Goal: Information Seeking & Learning: Learn about a topic

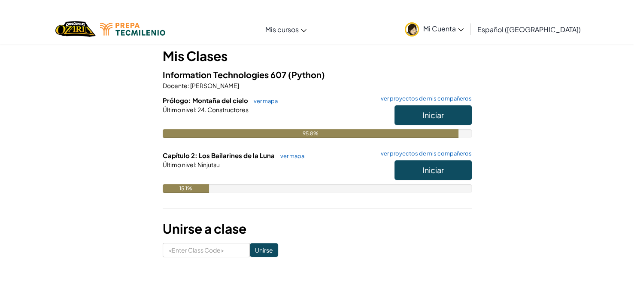
scroll to position [77, 0]
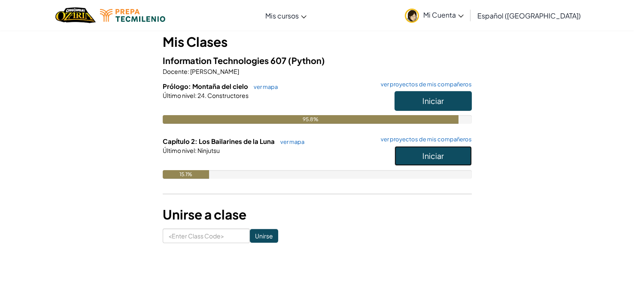
click at [425, 162] on button "Iniciar" at bounding box center [432, 156] width 77 height 20
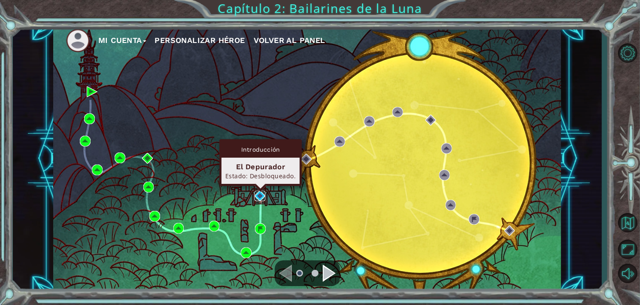
click at [262, 199] on img at bounding box center [259, 196] width 11 height 11
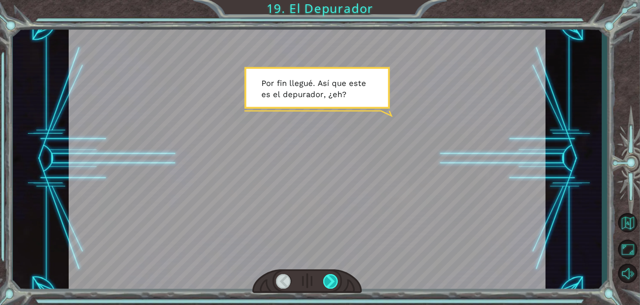
click at [336, 279] on div at bounding box center [330, 281] width 15 height 15
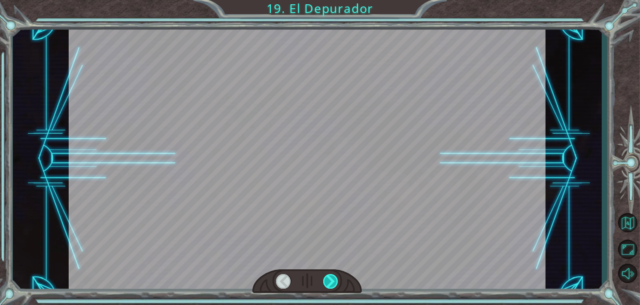
click at [336, 279] on div at bounding box center [330, 281] width 15 height 15
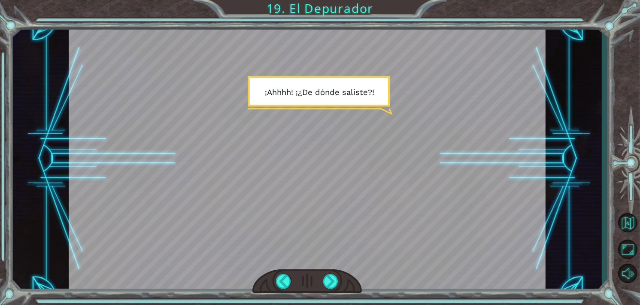
click at [341, 282] on div at bounding box center [306, 281] width 109 height 24
click at [325, 279] on div at bounding box center [330, 281] width 15 height 15
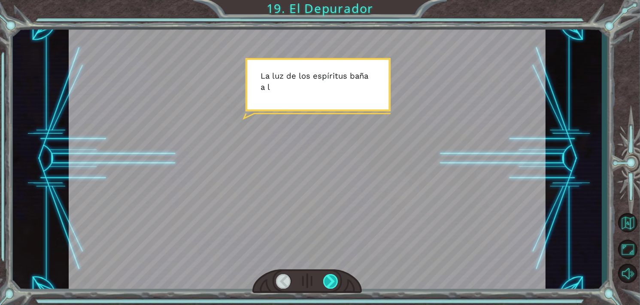
click at [325, 279] on div at bounding box center [330, 281] width 15 height 15
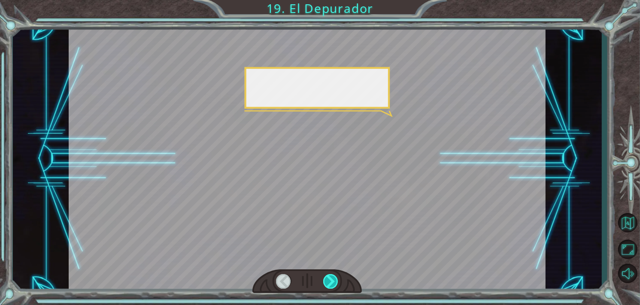
click at [325, 279] on div at bounding box center [330, 281] width 15 height 15
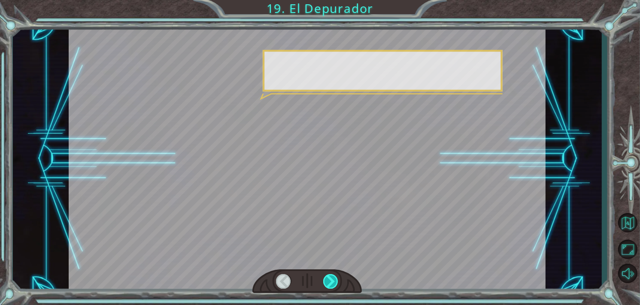
click at [325, 279] on div at bounding box center [330, 281] width 15 height 15
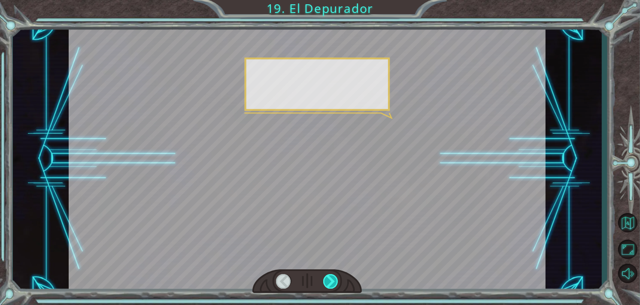
click at [325, 279] on div at bounding box center [330, 281] width 15 height 15
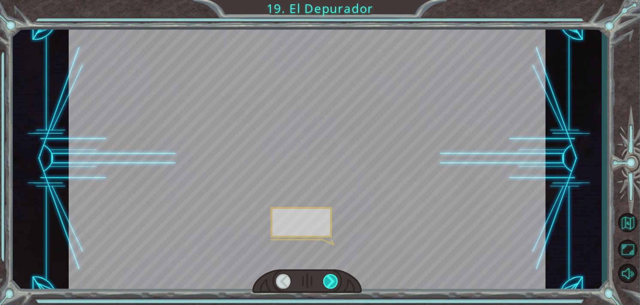
click at [325, 279] on div at bounding box center [330, 281] width 15 height 15
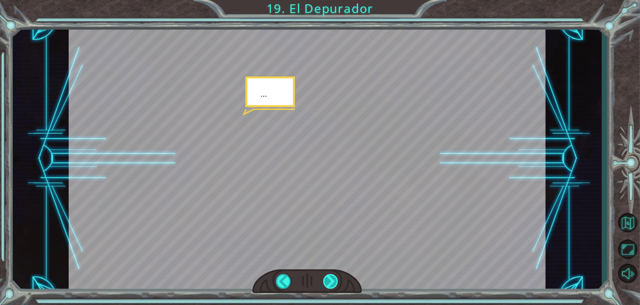
click at [325, 279] on div at bounding box center [330, 281] width 15 height 15
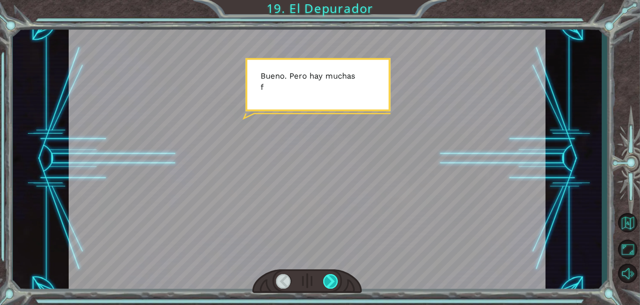
click at [325, 279] on div at bounding box center [330, 281] width 15 height 15
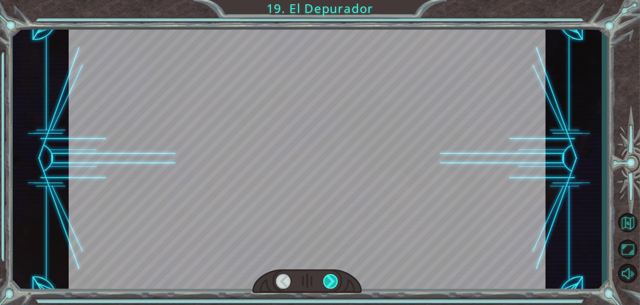
click at [325, 279] on div at bounding box center [330, 281] width 15 height 15
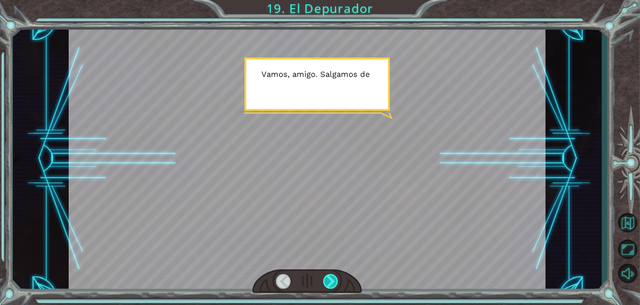
click at [325, 279] on div at bounding box center [330, 281] width 15 height 15
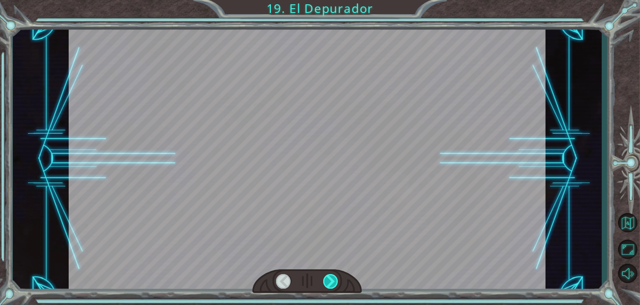
click at [325, 279] on div at bounding box center [330, 281] width 15 height 15
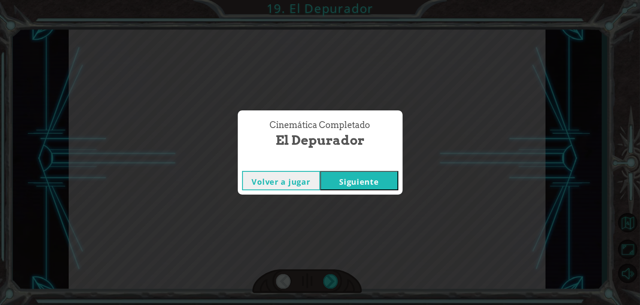
click at [351, 183] on button "Siguiente" at bounding box center [359, 180] width 78 height 19
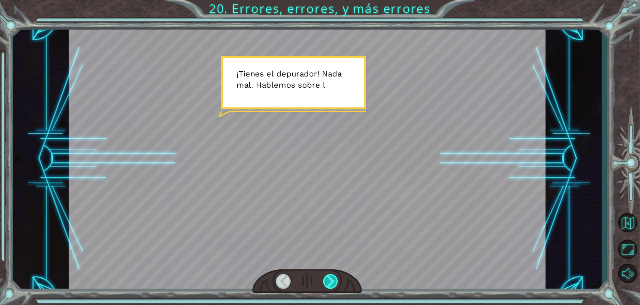
click at [331, 278] on div at bounding box center [330, 281] width 15 height 15
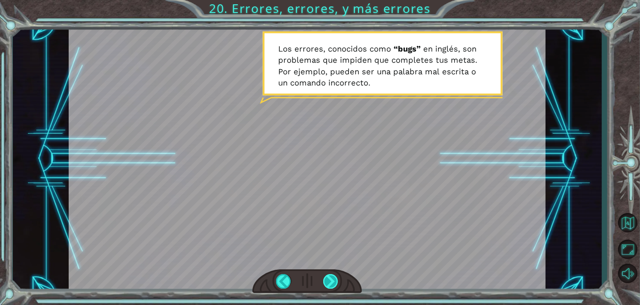
click at [331, 279] on div at bounding box center [330, 281] width 15 height 15
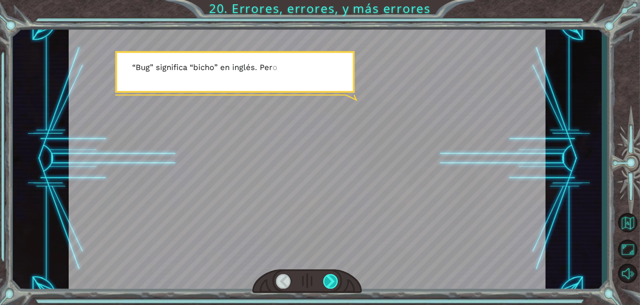
click at [331, 279] on div at bounding box center [330, 281] width 15 height 15
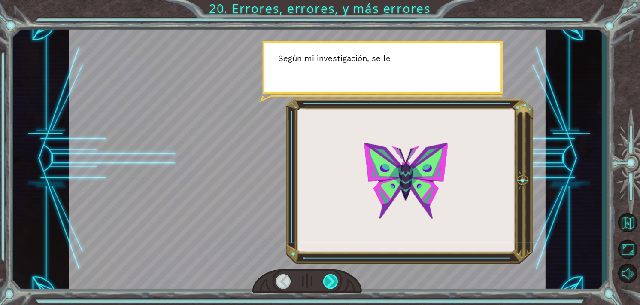
click at [331, 279] on div at bounding box center [330, 281] width 15 height 15
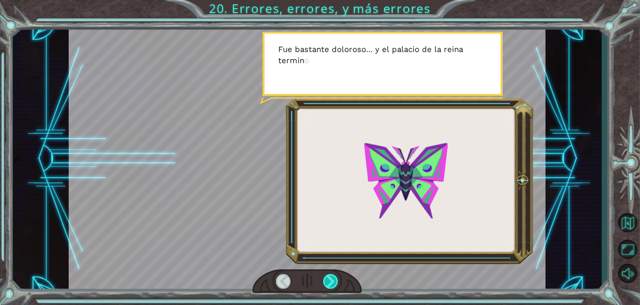
click at [331, 279] on div at bounding box center [330, 281] width 15 height 15
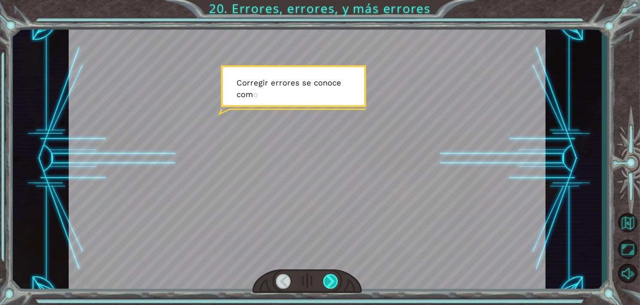
click at [331, 279] on div at bounding box center [330, 281] width 15 height 15
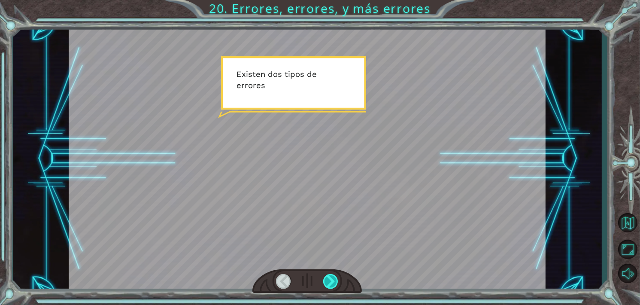
click at [331, 279] on div at bounding box center [330, 281] width 15 height 15
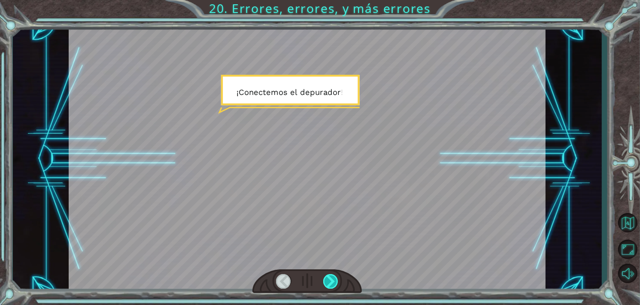
click at [331, 279] on div at bounding box center [330, 281] width 15 height 15
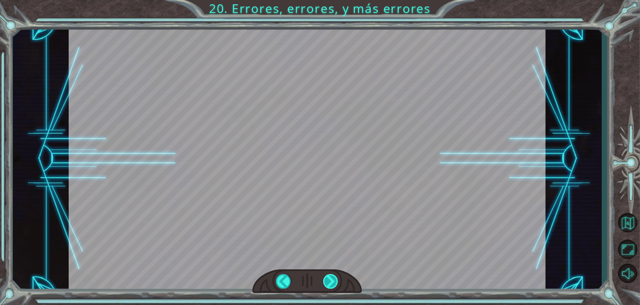
click at [331, 279] on div at bounding box center [330, 281] width 15 height 15
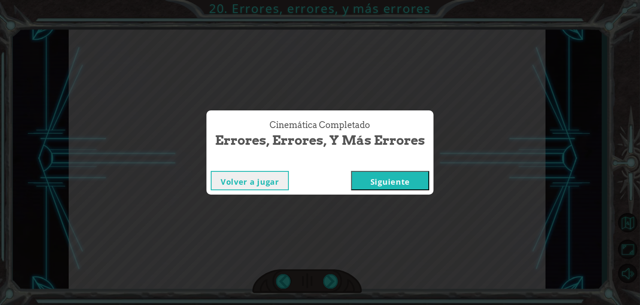
click at [401, 176] on button "Siguiente" at bounding box center [390, 180] width 78 height 19
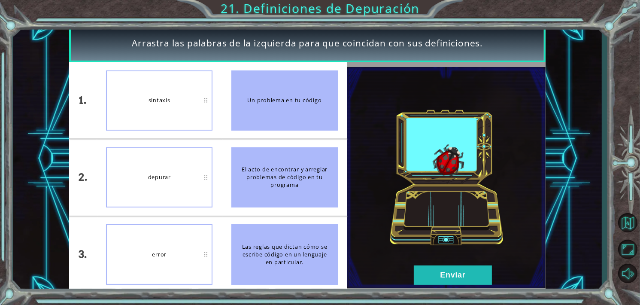
drag, startPoint x: 269, startPoint y: 172, endPoint x: 272, endPoint y: 180, distance: 8.1
click at [272, 180] on div "El acto de encontrar y arreglar problemas de código en tu programa" at bounding box center [284, 177] width 106 height 60
drag, startPoint x: 189, startPoint y: 268, endPoint x: 200, endPoint y: 172, distance: 96.7
drag, startPoint x: 200, startPoint y: 172, endPoint x: 79, endPoint y: 201, distance: 124.4
click at [79, 201] on div "2." at bounding box center [83, 177] width 28 height 76
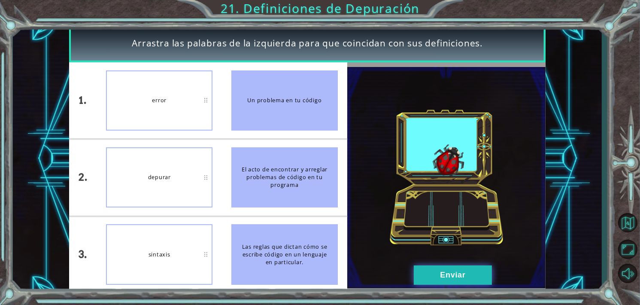
click at [446, 273] on button "Enviar" at bounding box center [453, 274] width 78 height 19
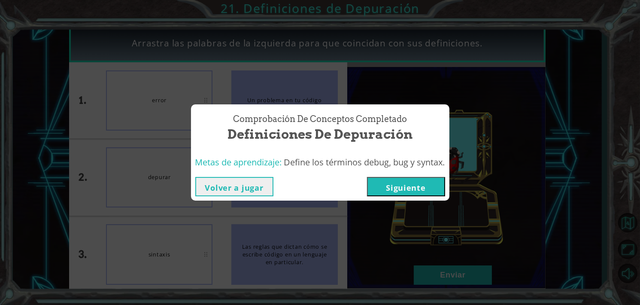
click at [247, 184] on button "Volver a jugar" at bounding box center [234, 186] width 78 height 19
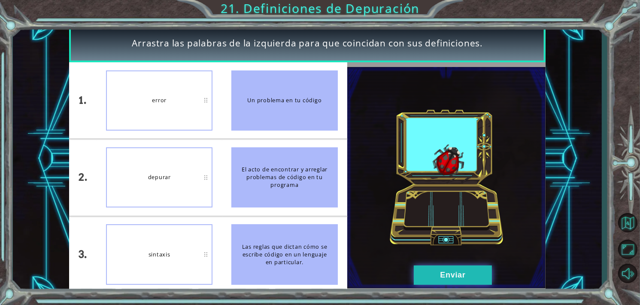
click at [437, 275] on button "Enviar" at bounding box center [453, 274] width 78 height 19
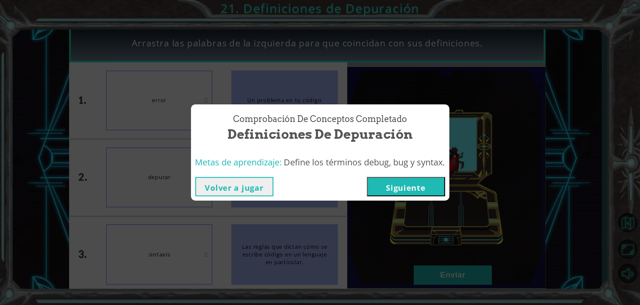
click at [420, 179] on button "Siguiente" at bounding box center [406, 186] width 78 height 19
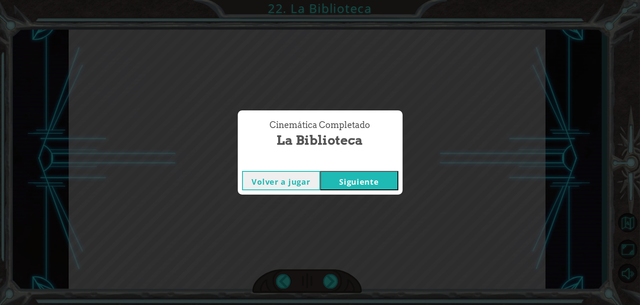
click at [354, 171] on button "Siguiente" at bounding box center [359, 180] width 78 height 19
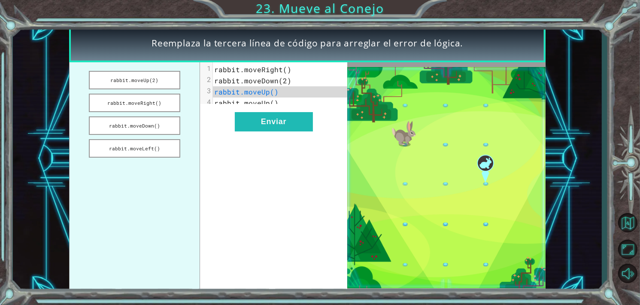
click at [281, 97] on pre "rabbit.moveUp()" at bounding box center [283, 102] width 141 height 11
click at [267, 131] on button "Enviar" at bounding box center [274, 121] width 78 height 19
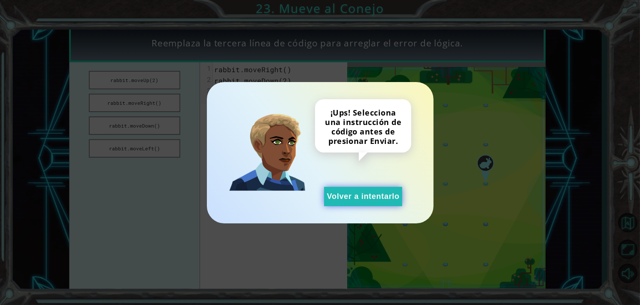
click at [372, 195] on button "Volver a intentarlo" at bounding box center [363, 196] width 78 height 19
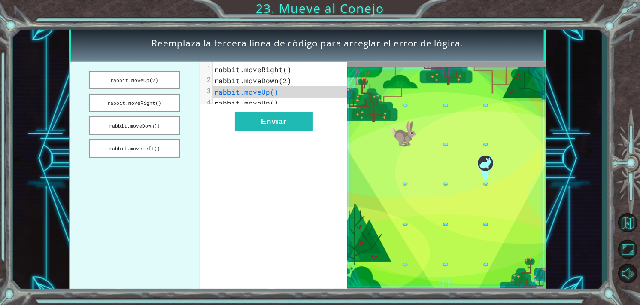
click at [277, 68] on span "rabbit.moveRight()" at bounding box center [252, 69] width 77 height 9
click at [126, 97] on button "rabbit.moveRight()" at bounding box center [134, 103] width 91 height 18
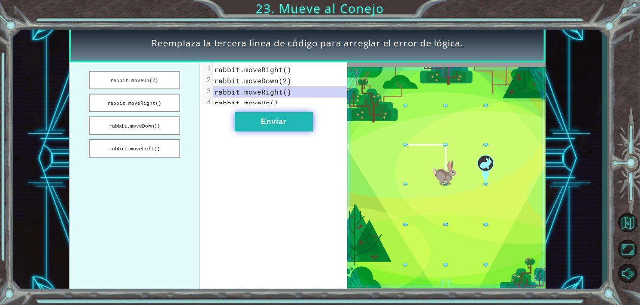
click at [281, 131] on button "Enviar" at bounding box center [274, 121] width 78 height 19
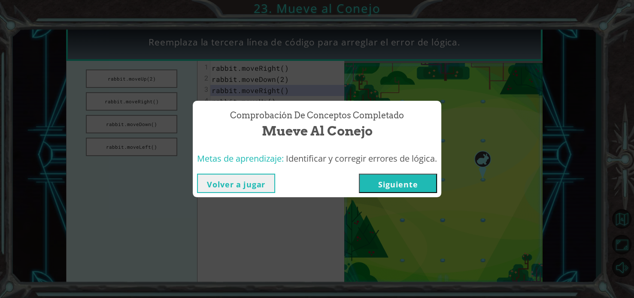
click at [315, 213] on div "Comprobación de conceptos Completado Mueve al Conejo Metas de aprendizaje: Iden…" at bounding box center [317, 149] width 634 height 298
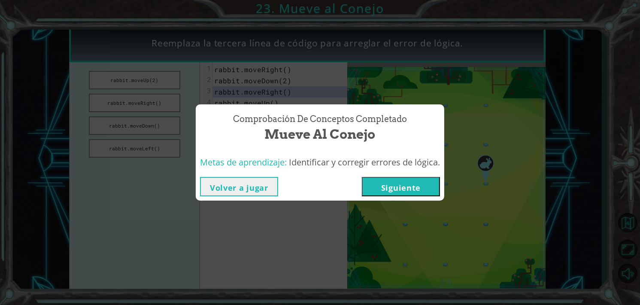
click at [224, 188] on button "Volver a jugar" at bounding box center [239, 186] width 78 height 19
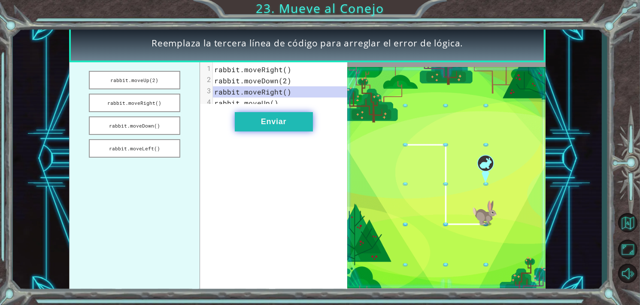
click at [276, 125] on button "Enviar" at bounding box center [274, 121] width 78 height 19
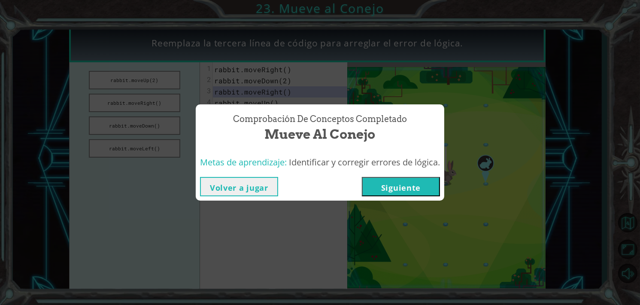
click at [382, 187] on button "Siguiente" at bounding box center [401, 186] width 78 height 19
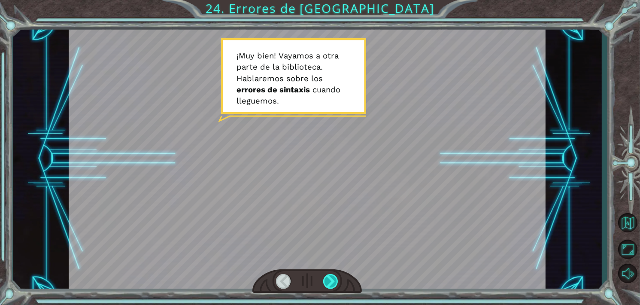
click at [330, 276] on div at bounding box center [330, 281] width 15 height 15
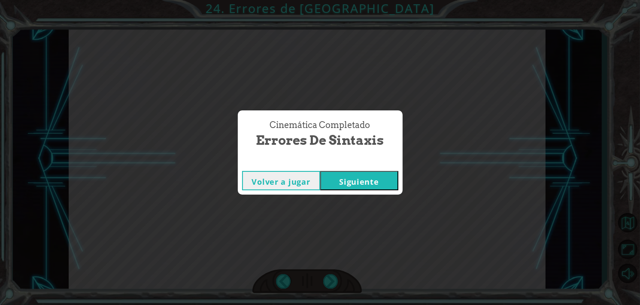
click at [362, 178] on button "Siguiente" at bounding box center [359, 180] width 78 height 19
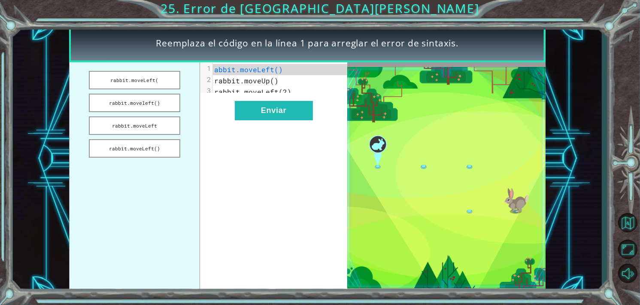
click at [240, 65] on span "abbit.moveLeft()" at bounding box center [248, 69] width 69 height 9
click at [266, 73] on span "abbit.moveLeft()" at bounding box center [248, 69] width 69 height 9
click at [170, 73] on button "rabbit.moveLeft(" at bounding box center [134, 80] width 91 height 18
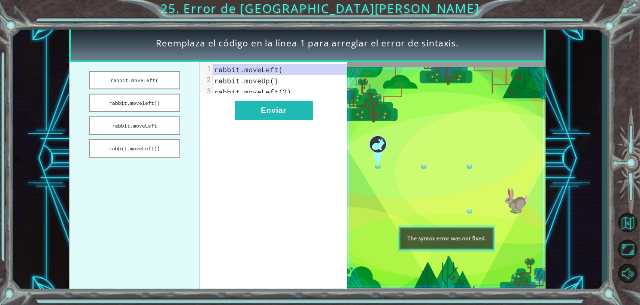
click at [235, 133] on div "xxxxxxxxxx 3 1 rabbit.moveLeft( 2 rabbit.moveUp() 3 rabbit.moveLeft(2) Enviar" at bounding box center [273, 177] width 147 height 230
click at [142, 103] on button "rabbit.moveleft()" at bounding box center [134, 103] width 91 height 18
click at [284, 120] on button "Enviar" at bounding box center [274, 110] width 78 height 19
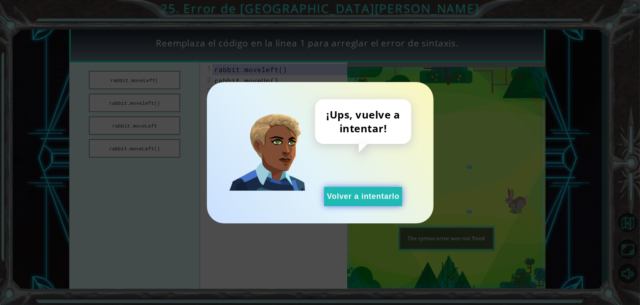
click at [365, 196] on button "Volver a intentarlo" at bounding box center [363, 196] width 78 height 19
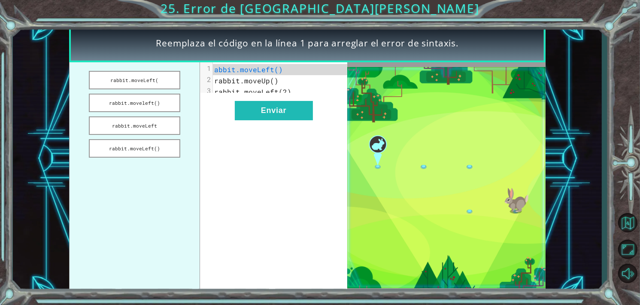
click at [150, 134] on ul "rabbit.moveLeft( rabbit.moveleft() rabbit.moveLeft rabbit.moveLeft()" at bounding box center [134, 177] width 131 height 230
click at [163, 146] on button "rabbit.moveLeft()" at bounding box center [134, 148] width 91 height 18
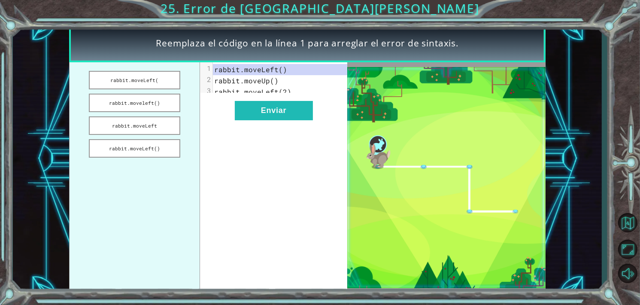
click at [352, 195] on img at bounding box center [446, 177] width 198 height 221
click at [295, 120] on button "Enviar" at bounding box center [274, 110] width 78 height 19
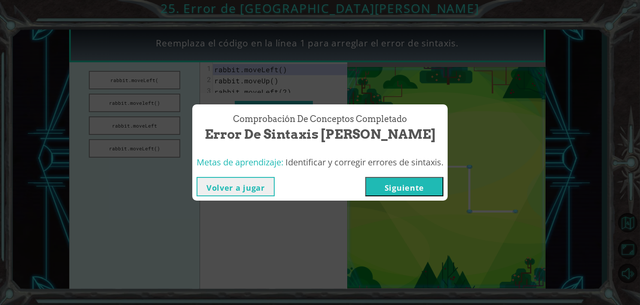
click at [398, 182] on button "Siguiente" at bounding box center [404, 186] width 78 height 19
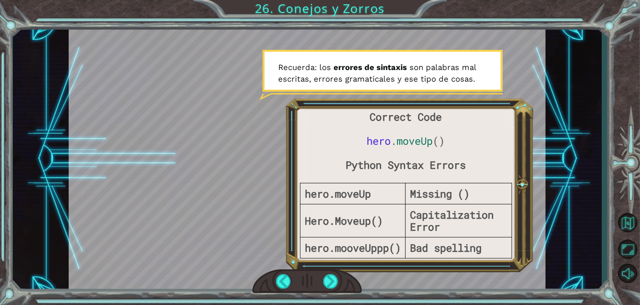
click at [102, 221] on div at bounding box center [307, 158] width 477 height 268
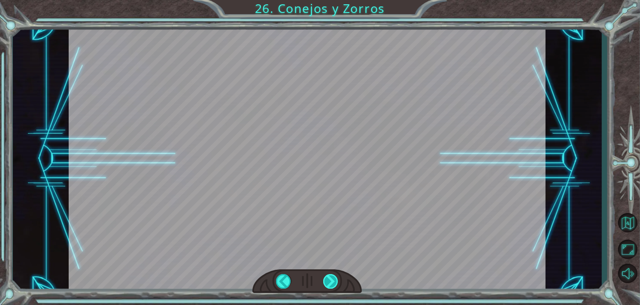
click at [333, 279] on div at bounding box center [330, 281] width 15 height 15
click at [333, 277] on div at bounding box center [330, 281] width 15 height 15
click at [325, 277] on div at bounding box center [330, 281] width 15 height 15
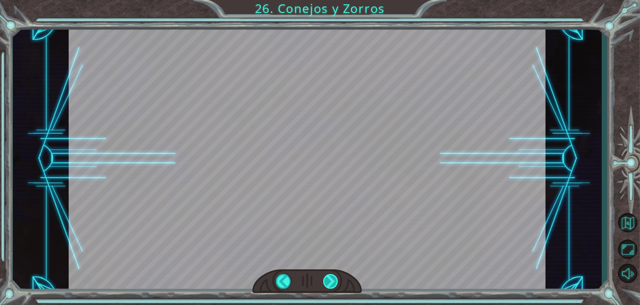
click at [325, 277] on div at bounding box center [330, 281] width 15 height 15
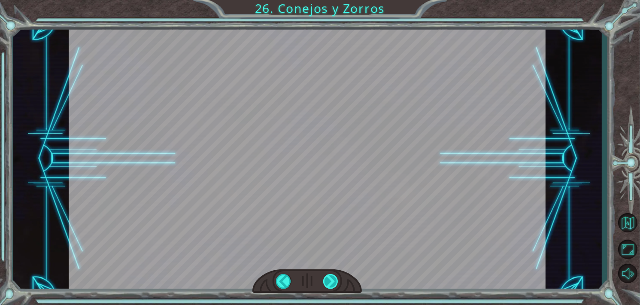
click at [325, 277] on div at bounding box center [330, 281] width 15 height 15
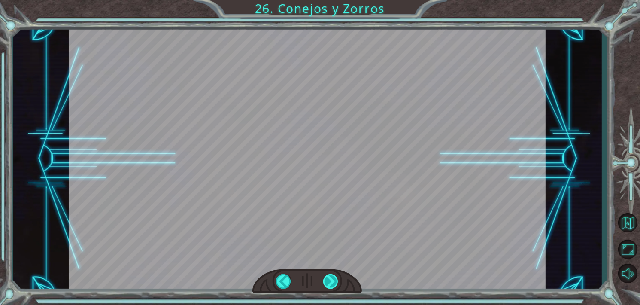
click at [325, 277] on div at bounding box center [330, 281] width 15 height 15
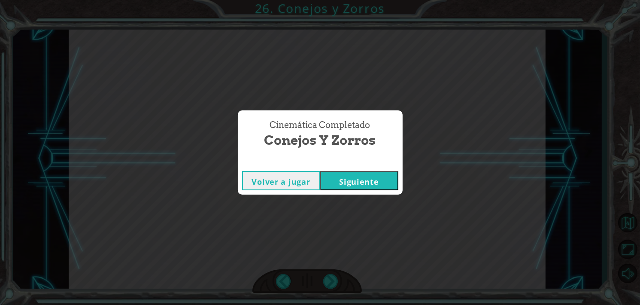
click at [357, 179] on button "Siguiente" at bounding box center [359, 180] width 78 height 19
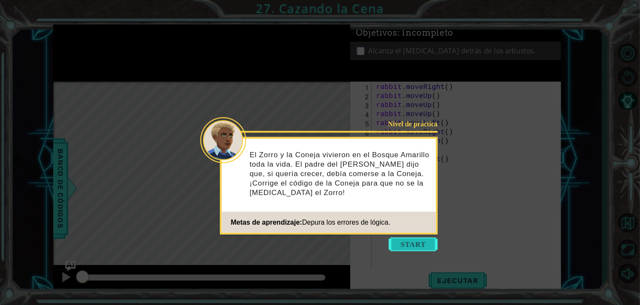
click at [396, 248] on button "Start" at bounding box center [413, 244] width 49 height 14
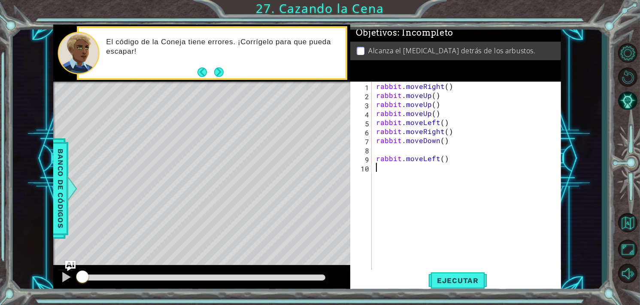
click at [442, 158] on div "rabbit . moveRight ( ) rabbit . moveUp ( ) rabbit . moveUp ( ) rabbit . moveUp …" at bounding box center [468, 185] width 189 height 207
click at [452, 281] on span "Ejecutar" at bounding box center [457, 280] width 59 height 9
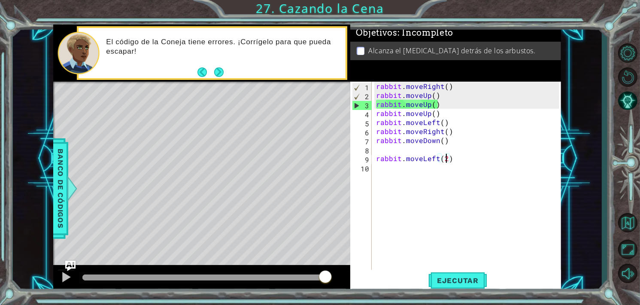
type textarea "rabbit.moveLeft()"
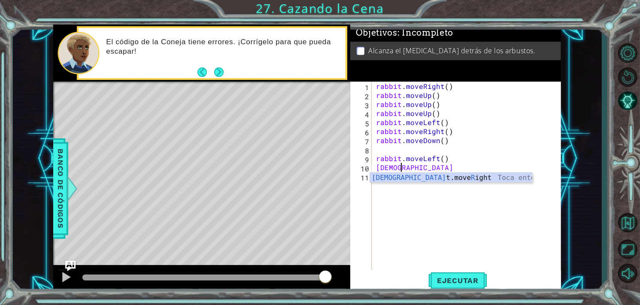
scroll to position [0, 0]
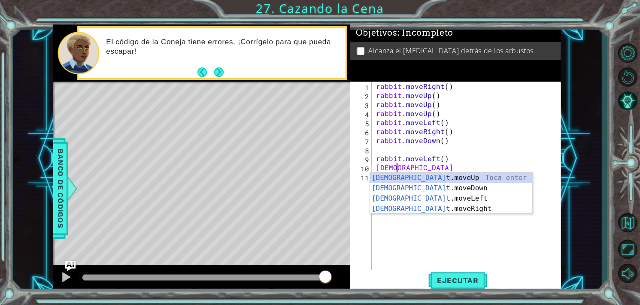
type textarea "rabbit.moveUp(1)"
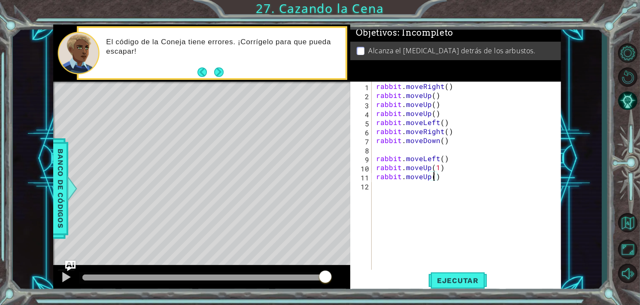
scroll to position [0, 3]
click at [456, 284] on span "Ejecutar" at bounding box center [457, 280] width 59 height 9
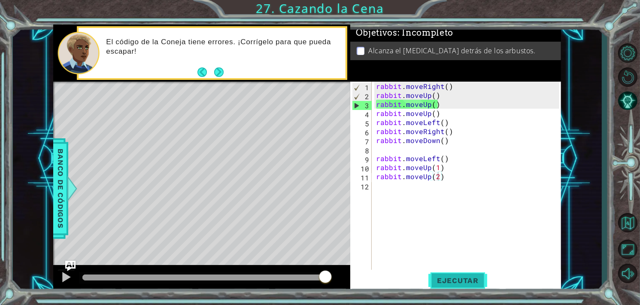
click at [454, 282] on span "Ejecutar" at bounding box center [457, 280] width 59 height 9
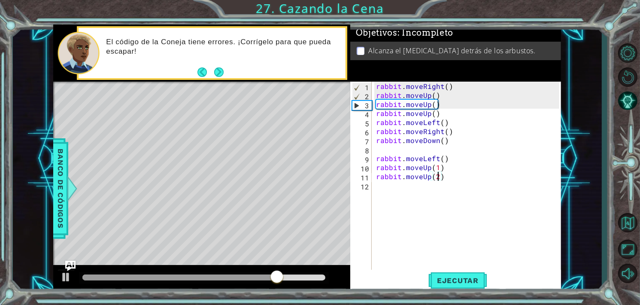
click at [449, 100] on div "rabbit . moveRight ( ) rabbit . moveUp ( ) rabbit . moveUp ( ) rabbit . moveUp …" at bounding box center [468, 185] width 189 height 207
click at [445, 90] on div "rabbit . moveRight ( ) rabbit . moveUp ( ) rabbit . moveUp ( ) rabbit . moveUp …" at bounding box center [468, 185] width 189 height 207
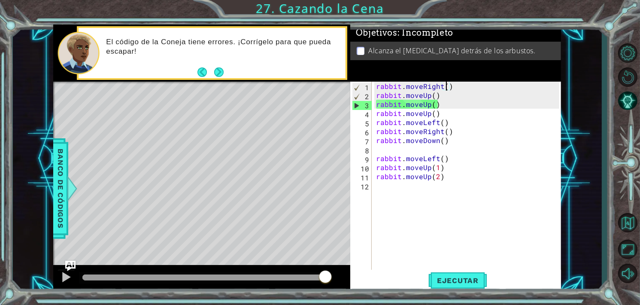
scroll to position [0, 4]
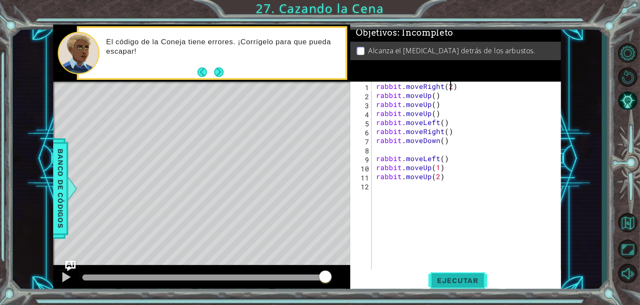
type textarea "rabbit.moveRight(2)"
click at [452, 282] on span "Ejecutar" at bounding box center [457, 280] width 59 height 9
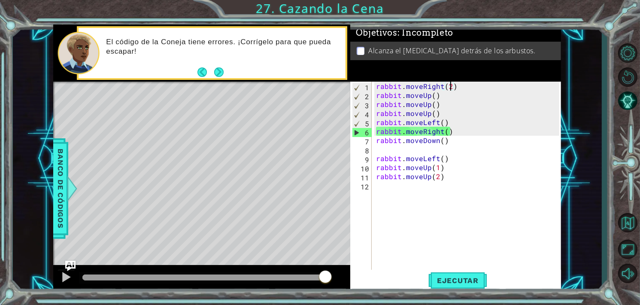
scroll to position [0, 0]
drag, startPoint x: 448, startPoint y: 190, endPoint x: 390, endPoint y: 150, distance: 70.1
drag, startPoint x: 390, startPoint y: 150, endPoint x: 545, endPoint y: 181, distance: 158.3
click at [545, 181] on div "rabbit . moveRight ( 2 ) rabbit . moveUp ( ) rabbit . moveUp ( ) rabbit . moveU…" at bounding box center [468, 185] width 189 height 207
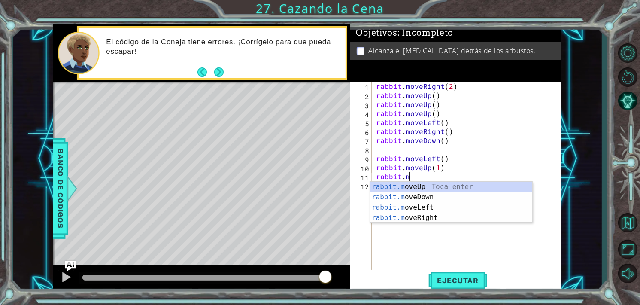
type textarea "r"
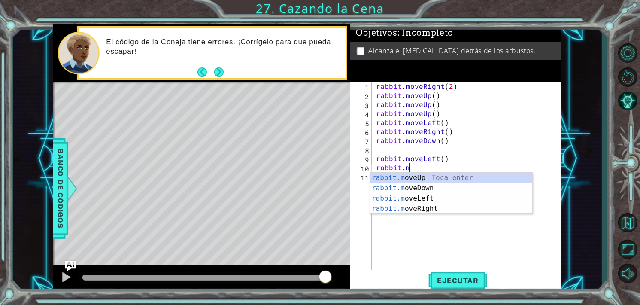
type textarea "r"
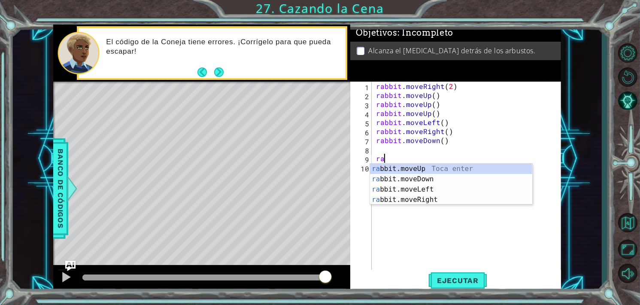
type textarea "r"
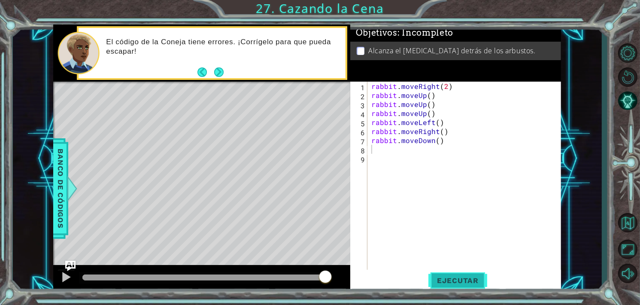
click at [457, 272] on button "Ejecutar" at bounding box center [457, 280] width 59 height 21
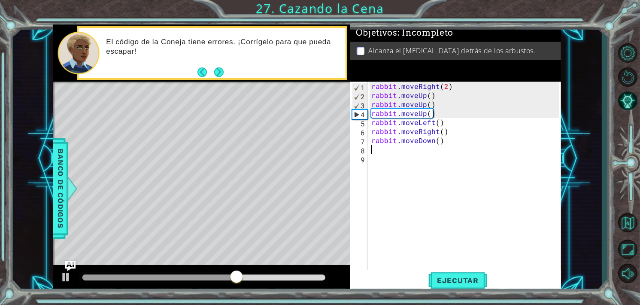
click at [440, 105] on div "rabbit . moveRight ( 2 ) rabbit . moveUp ( ) rabbit . moveUp ( ) rabbit . moveU…" at bounding box center [467, 185] width 194 height 207
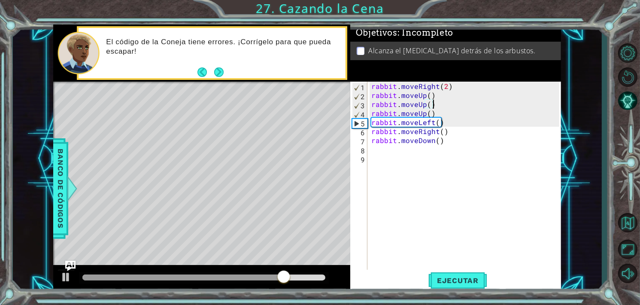
click at [439, 113] on div "rabbit . moveRight ( 2 ) rabbit . moveUp ( ) rabbit . moveUp ( ) rabbit . moveU…" at bounding box center [467, 185] width 194 height 207
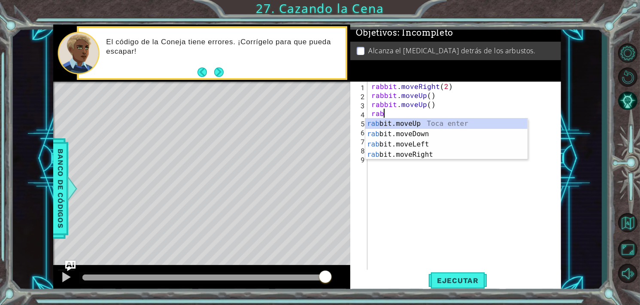
type textarea "r"
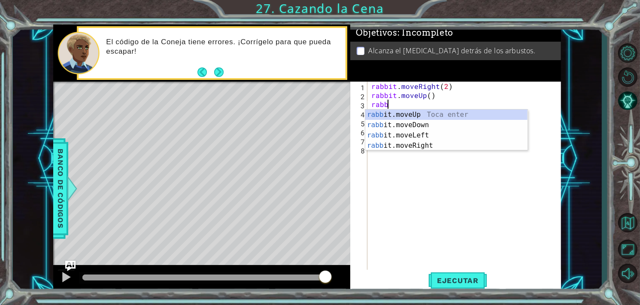
type textarea "r"
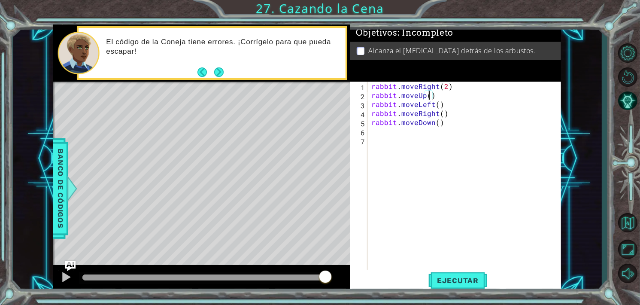
scroll to position [0, 3]
click at [450, 275] on button "Ejecutar" at bounding box center [457, 280] width 59 height 21
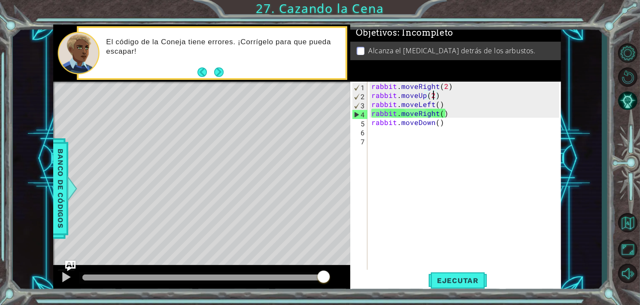
click at [437, 105] on div "rabbit . moveRight ( 2 ) rabbit . moveUp ( 2 ) rabbit . moveLeft ( ) rabbit . m…" at bounding box center [467, 185] width 194 height 207
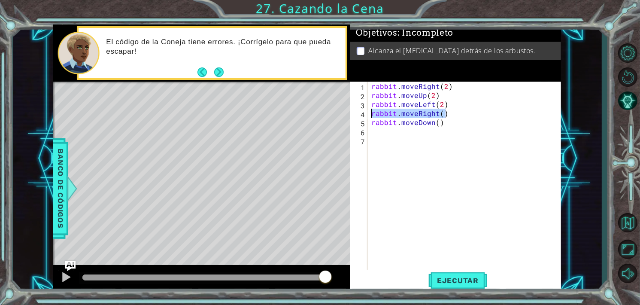
drag, startPoint x: 450, startPoint y: 116, endPoint x: 367, endPoint y: 113, distance: 82.4
click at [367, 113] on div "rabbit.moveLeft(2) 1 2 3 4 5 6 7 rabbit . moveRight ( 2 ) rabbit . moveUp ( 2 )…" at bounding box center [454, 176] width 209 height 189
type textarea "rabbit.moveRight()"
type textarea "rabbit.moveDown()"
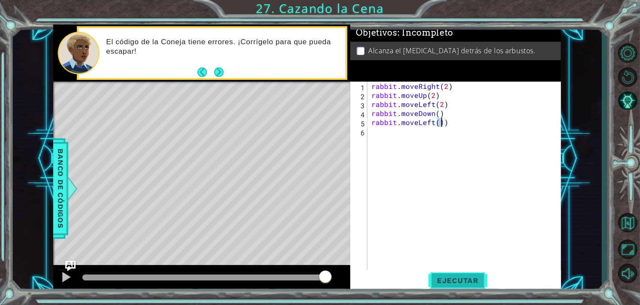
type textarea "rabbit.moveLeft(1)"
click at [461, 280] on span "Ejecutar" at bounding box center [457, 280] width 59 height 9
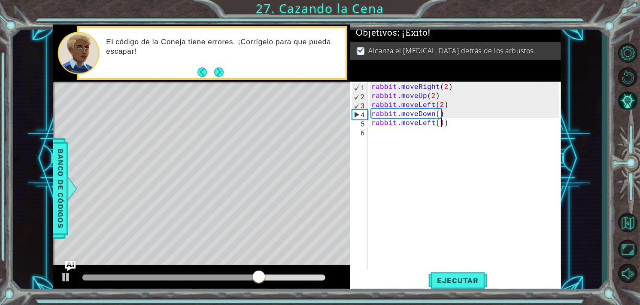
click at [398, 134] on div "rabbit . moveRight ( 2 ) rabbit . moveUp ( 2 ) rabbit . moveLeft ( 2 ) rabbit .…" at bounding box center [467, 185] width 194 height 207
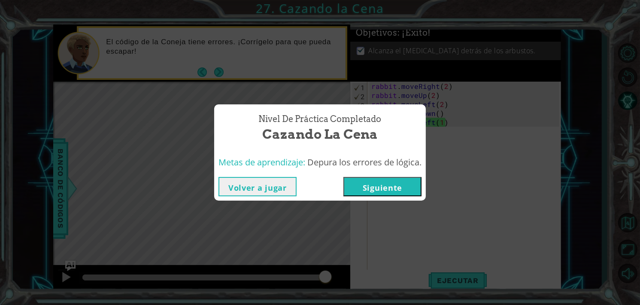
click at [316, 217] on div "Nivel de práctica Completado Cazando la Cena Metas de aprendizaje: Depura los e…" at bounding box center [320, 152] width 640 height 305
click at [274, 193] on button "Volver a jugar" at bounding box center [257, 186] width 78 height 19
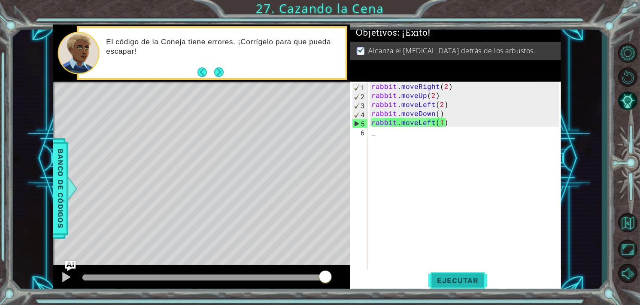
click at [440, 279] on span "Ejecutar" at bounding box center [457, 280] width 59 height 9
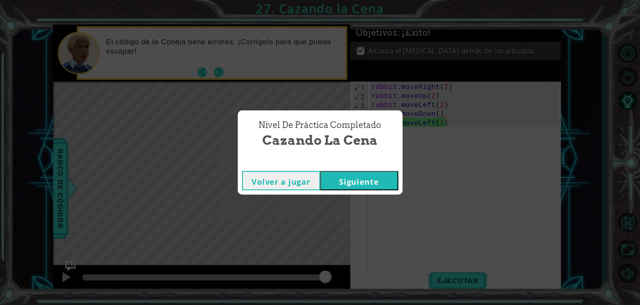
click at [372, 170] on div "Volver a jugar [GEOGRAPHIC_DATA]" at bounding box center [320, 181] width 165 height 28
click at [377, 181] on button "Siguiente" at bounding box center [359, 180] width 78 height 19
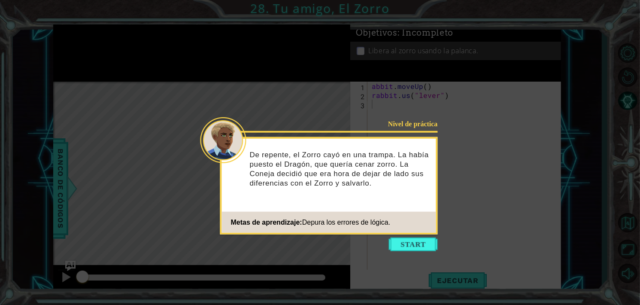
click at [475, 179] on icon at bounding box center [320, 152] width 640 height 305
click at [409, 245] on button "Start" at bounding box center [413, 244] width 49 height 14
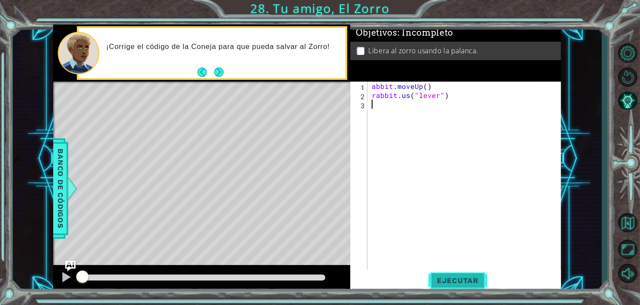
click at [458, 274] on button "Ejecutar" at bounding box center [457, 280] width 59 height 21
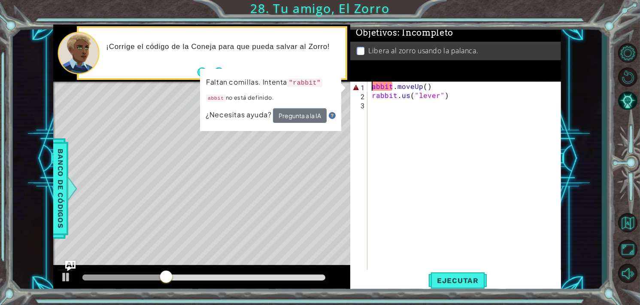
click at [372, 84] on div "abbit . moveUp ( ) rabbit . us ( "lever" )" at bounding box center [467, 185] width 194 height 207
type textarea "rabbit.moveUp()"
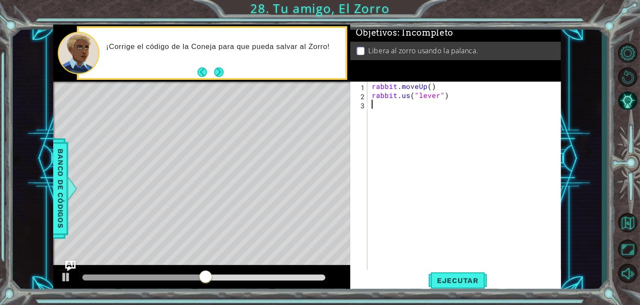
click at [431, 177] on div "rabbit . moveUp ( ) rabbit . us ( "lever" )" at bounding box center [467, 185] width 194 height 207
click at [456, 273] on button "Ejecutar" at bounding box center [457, 280] width 59 height 21
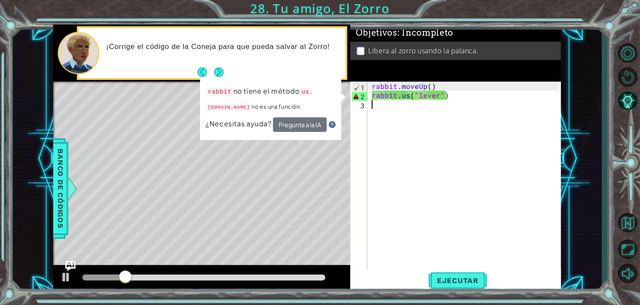
click at [406, 97] on div "rabbit . moveUp ( ) rabbit . us ( "lever" )" at bounding box center [467, 185] width 194 height 207
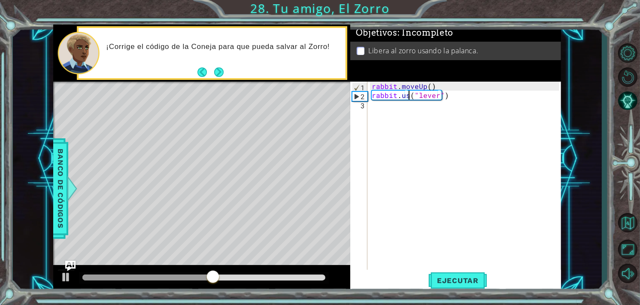
type textarea "rabbit.use("lever")"
click at [459, 117] on div "rabbit . moveUp ( ) rabbit . use ( "lever" )" at bounding box center [467, 185] width 194 height 207
click at [475, 280] on span "Ejecutar" at bounding box center [457, 280] width 59 height 9
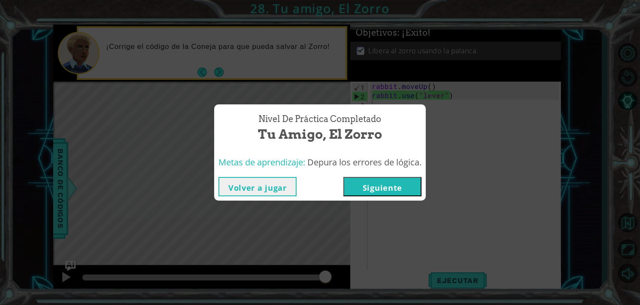
click at [272, 186] on button "Volver a jugar" at bounding box center [257, 186] width 78 height 19
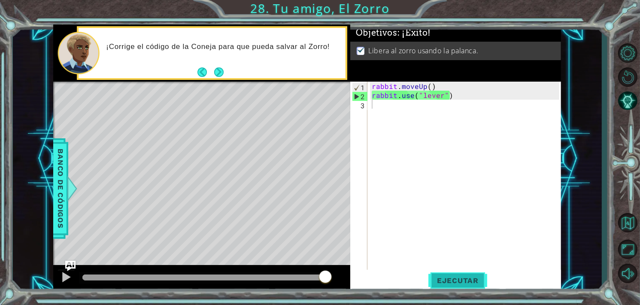
click at [459, 282] on span "Ejecutar" at bounding box center [457, 280] width 59 height 9
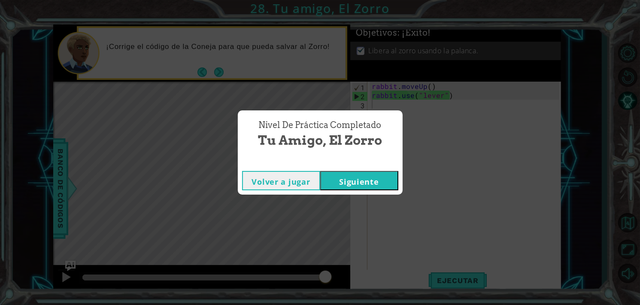
click at [364, 182] on button "Siguiente" at bounding box center [359, 180] width 78 height 19
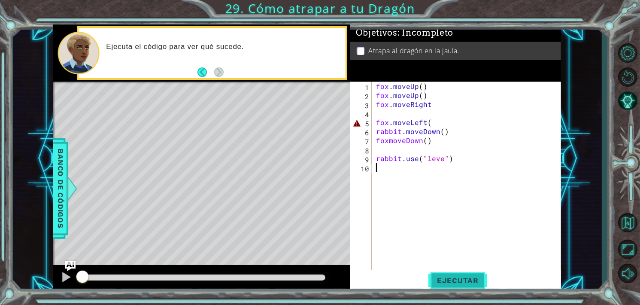
click at [469, 284] on span "Ejecutar" at bounding box center [457, 280] width 59 height 9
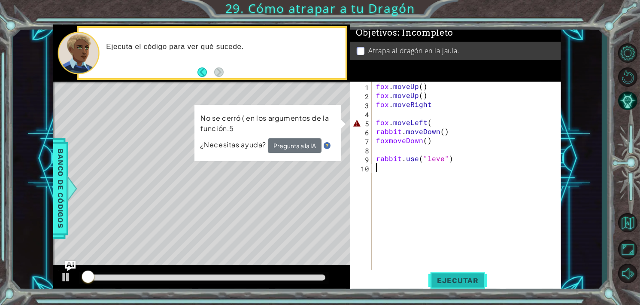
click at [469, 282] on span "Ejecutar" at bounding box center [457, 280] width 59 height 9
click at [449, 283] on span "Ejecutar" at bounding box center [457, 280] width 59 height 9
click at [450, 283] on span "Ejecutar" at bounding box center [457, 280] width 59 height 9
click at [423, 125] on div "fox . moveUp ( ) fox . moveUp ( ) fox . moveRight fox . moveLeft ( rabbit . mov…" at bounding box center [468, 185] width 189 height 207
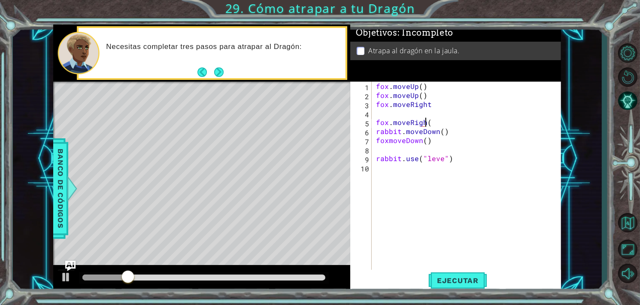
scroll to position [0, 3]
click at [451, 270] on button "Ejecutar" at bounding box center [457, 280] width 59 height 21
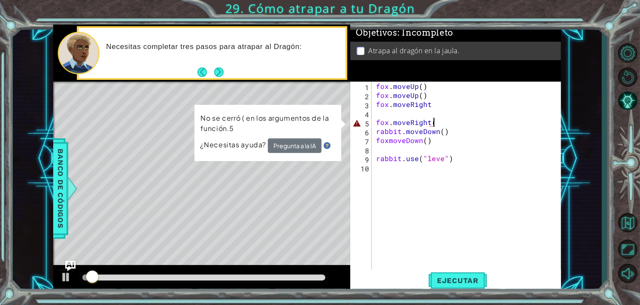
click at [441, 121] on div "[PERSON_NAME] . moveUp ( ) [PERSON_NAME] . moveUp ( ) [PERSON_NAME] . moveRight…" at bounding box center [468, 185] width 189 height 207
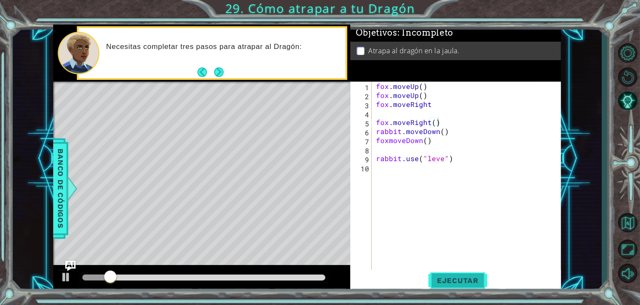
click at [468, 275] on button "Ejecutar" at bounding box center [457, 280] width 59 height 21
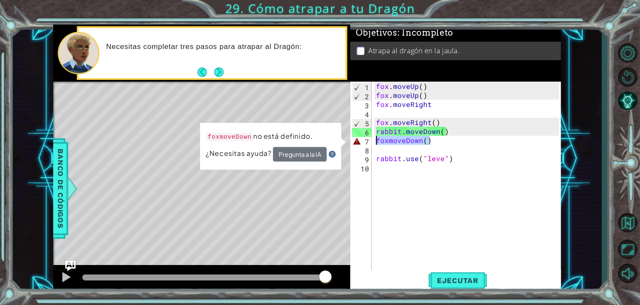
drag, startPoint x: 435, startPoint y: 141, endPoint x: 364, endPoint y: 137, distance: 70.9
click at [364, 137] on div "[PERSON_NAME].moveRight() 1 2 3 4 5 6 7 8 9 10 [PERSON_NAME] . moveUp ( ) [PERS…" at bounding box center [454, 176] width 209 height 189
click at [414, 138] on div "[PERSON_NAME] . moveUp ( ) [PERSON_NAME] . moveUp ( ) [PERSON_NAME] . moveRight…" at bounding box center [466, 176] width 185 height 189
click at [415, 138] on div "[PERSON_NAME] . moveUp ( ) [PERSON_NAME] . moveUp ( ) [PERSON_NAME] . moveRight…" at bounding box center [468, 185] width 189 height 207
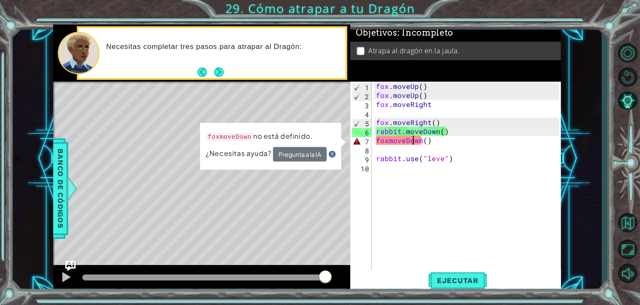
click at [418, 141] on div "[PERSON_NAME] . moveUp ( ) [PERSON_NAME] . moveUp ( ) [PERSON_NAME] . moveRight…" at bounding box center [468, 185] width 189 height 207
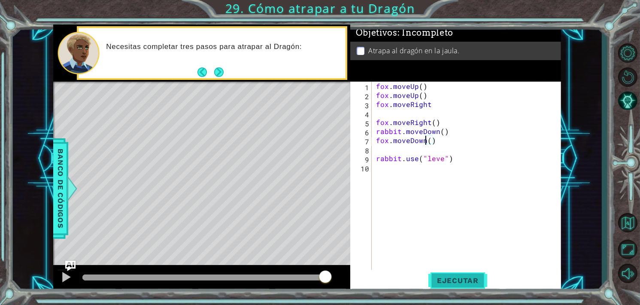
click at [451, 270] on button "Ejecutar" at bounding box center [457, 280] width 59 height 21
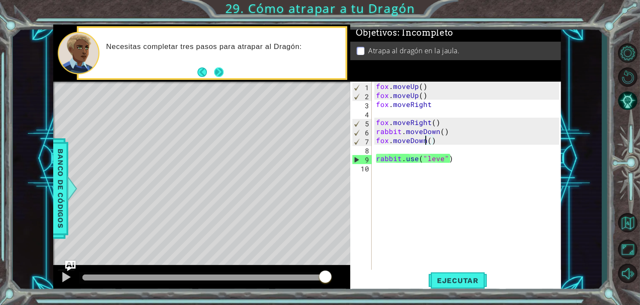
click at [214, 71] on button "Next" at bounding box center [219, 73] width 12 height 12
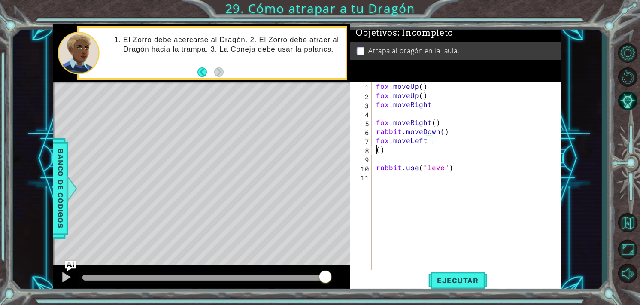
scroll to position [0, 0]
type textarea "fox.moveLeft()"
type textarea "fox.moveDown()"
type textarea "fox.moveLeft()"
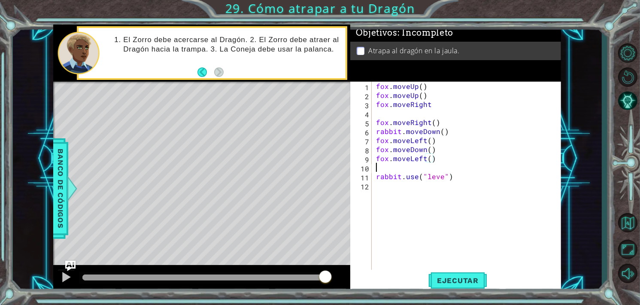
scroll to position [0, 0]
type textarea "f"
click at [458, 276] on span "Ejecutar" at bounding box center [457, 280] width 59 height 9
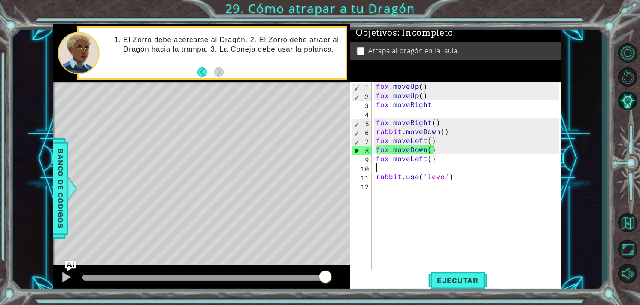
click at [437, 164] on div "[PERSON_NAME] . moveUp ( ) [PERSON_NAME] . moveUp ( ) [PERSON_NAME] . moveRight…" at bounding box center [468, 185] width 189 height 207
click at [429, 149] on div "[PERSON_NAME] . moveUp ( ) [PERSON_NAME] . moveUp ( ) [PERSON_NAME] . moveRight…" at bounding box center [468, 185] width 189 height 207
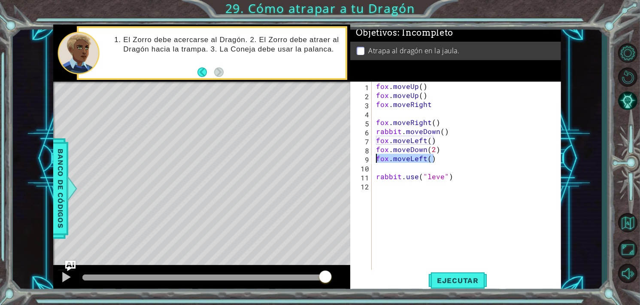
drag, startPoint x: 436, startPoint y: 159, endPoint x: 372, endPoint y: 159, distance: 63.9
click at [372, 159] on div "[PERSON_NAME].moveDown(2) 1 2 3 4 5 6 7 8 9 10 11 12 [PERSON_NAME] . moveUp ( )…" at bounding box center [454, 176] width 209 height 189
type textarea "fox.moveLeft()"
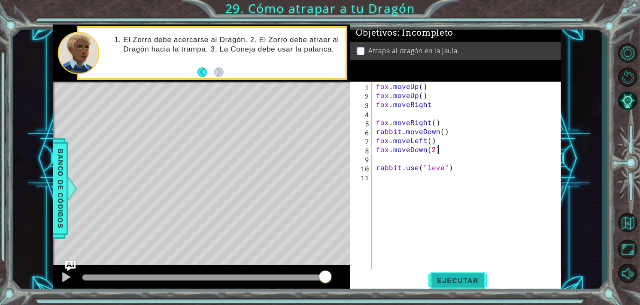
click at [451, 282] on span "Ejecutar" at bounding box center [457, 280] width 59 height 9
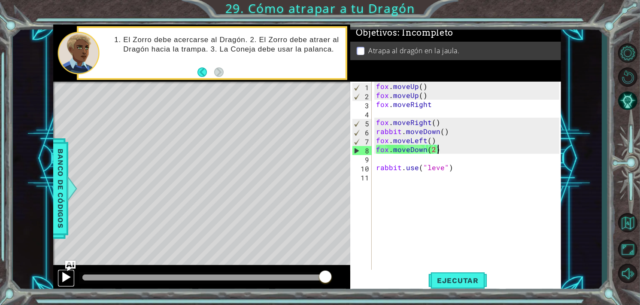
click at [67, 276] on div at bounding box center [66, 276] width 11 height 11
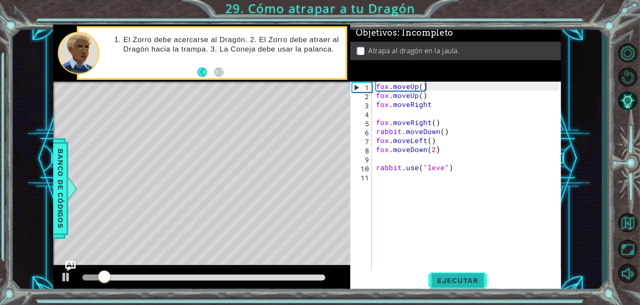
click at [451, 284] on span "Ejecutar" at bounding box center [457, 280] width 59 height 9
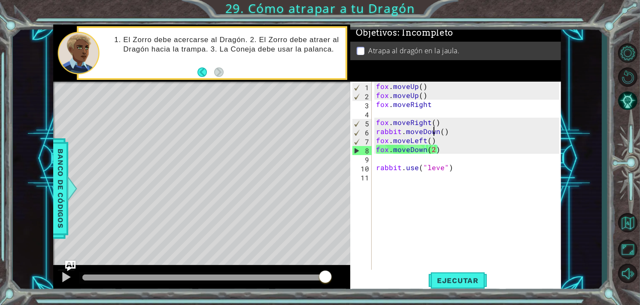
click at [436, 131] on div "[PERSON_NAME] . moveUp ( ) [PERSON_NAME] . moveUp ( ) [PERSON_NAME] . moveRight…" at bounding box center [468, 185] width 189 height 207
click at [439, 133] on div "[PERSON_NAME] . moveUp ( ) [PERSON_NAME] . moveUp ( ) [PERSON_NAME] . moveRight…" at bounding box center [468, 185] width 189 height 207
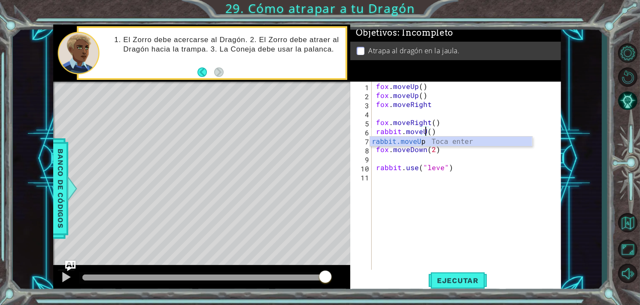
scroll to position [0, 3]
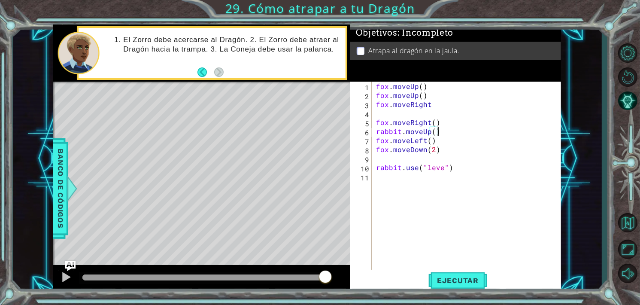
click at [443, 128] on div "[PERSON_NAME] . moveUp ( ) [PERSON_NAME] . moveUp ( ) [PERSON_NAME] . moveRight…" at bounding box center [468, 185] width 189 height 207
click at [457, 276] on span "Ejecutar" at bounding box center [457, 280] width 59 height 9
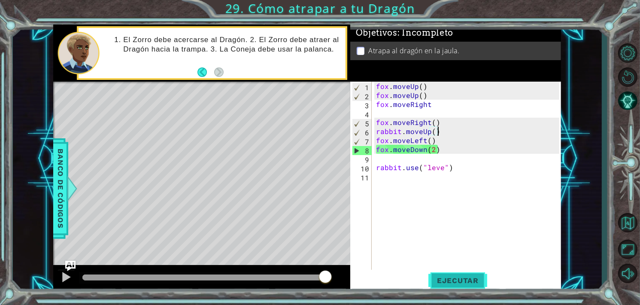
click at [470, 282] on span "Ejecutar" at bounding box center [457, 280] width 59 height 9
click at [439, 130] on div "[PERSON_NAME] . moveUp ( ) [PERSON_NAME] . moveUp ( ) [PERSON_NAME] . moveRight…" at bounding box center [468, 185] width 189 height 207
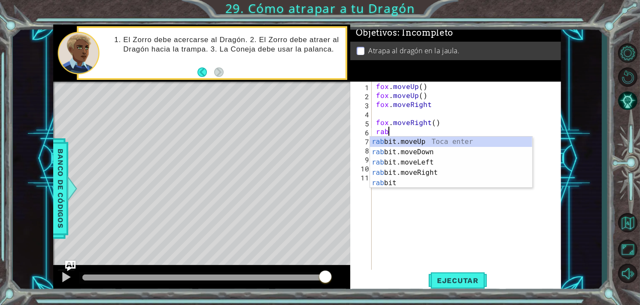
scroll to position [0, 0]
type textarea "r"
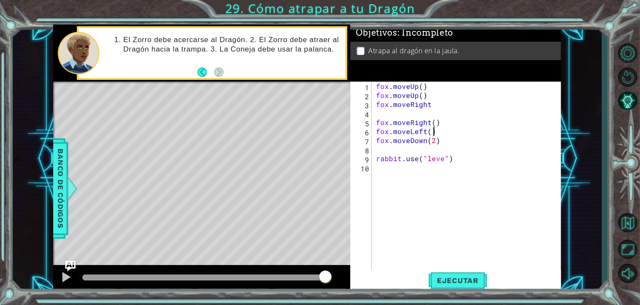
type textarea "[PERSON_NAME].moveDown(2)"
click at [470, 273] on button "Ejecutar" at bounding box center [457, 280] width 59 height 21
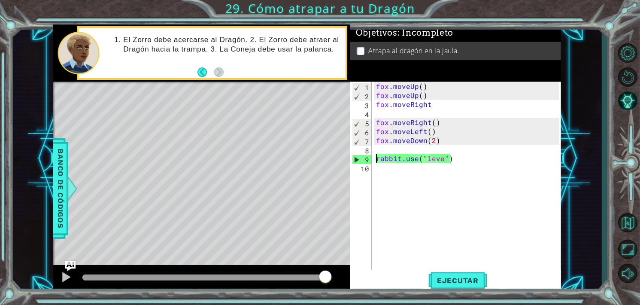
click at [376, 158] on div "[PERSON_NAME] . moveUp ( ) [PERSON_NAME] . moveUp ( ) [PERSON_NAME] . moveRight…" at bounding box center [468, 185] width 189 height 207
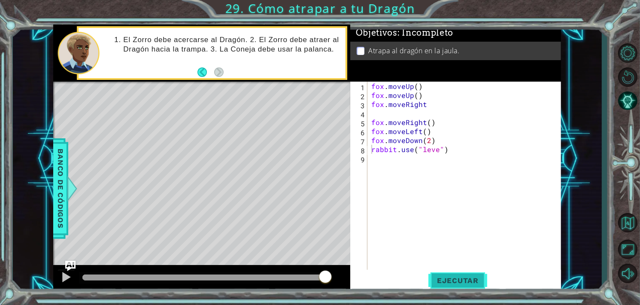
click at [473, 282] on span "Ejecutar" at bounding box center [457, 280] width 59 height 9
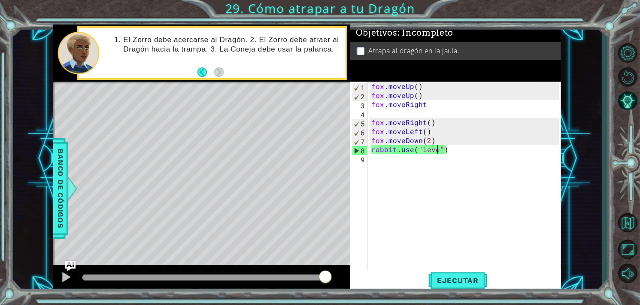
click at [436, 149] on div "[PERSON_NAME] . moveUp ( ) [PERSON_NAME] . moveUp ( ) [PERSON_NAME] . moveRight…" at bounding box center [467, 185] width 194 height 207
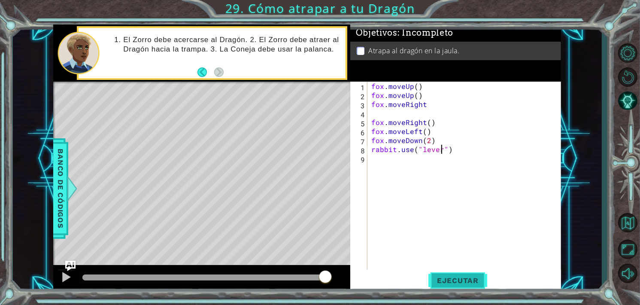
type textarea "rabbit.use("lever")"
click at [465, 287] on button "Ejecutar" at bounding box center [457, 280] width 59 height 21
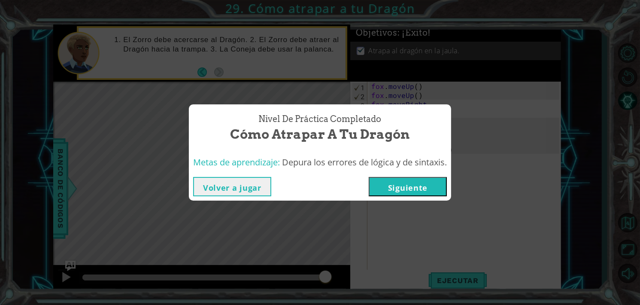
click at [226, 191] on button "Volver a jugar" at bounding box center [232, 186] width 78 height 19
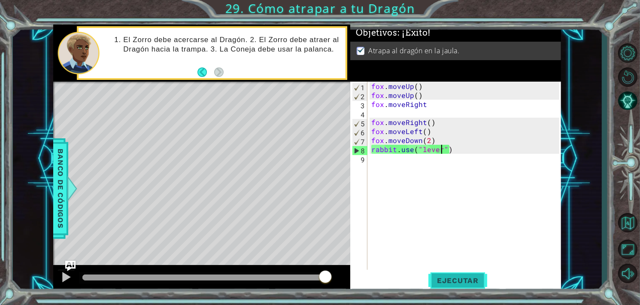
click at [458, 282] on span "Ejecutar" at bounding box center [457, 280] width 59 height 9
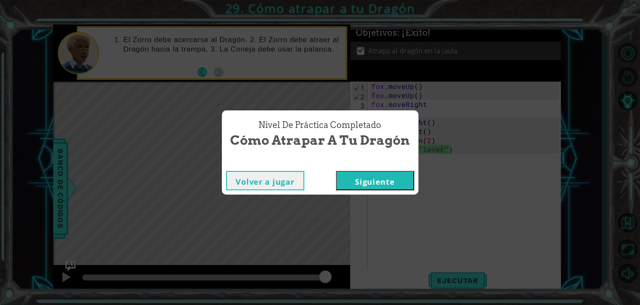
click at [420, 233] on div "Nivel de práctica Completado Cómo atrapar a tu Dragón Volver a jugar [GEOGRAPHI…" at bounding box center [320, 152] width 640 height 305
click at [376, 181] on button "Siguiente" at bounding box center [375, 180] width 78 height 19
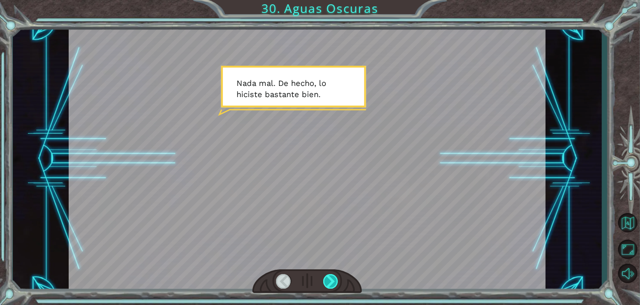
click at [327, 281] on div at bounding box center [330, 281] width 15 height 15
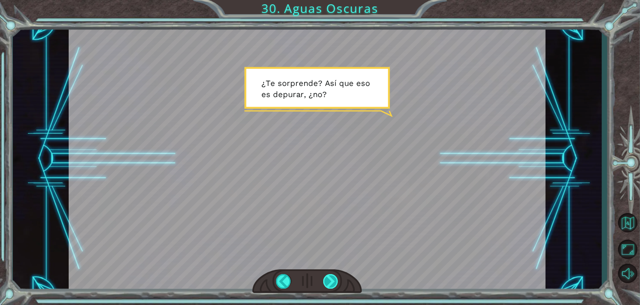
click at [329, 284] on div at bounding box center [330, 281] width 15 height 15
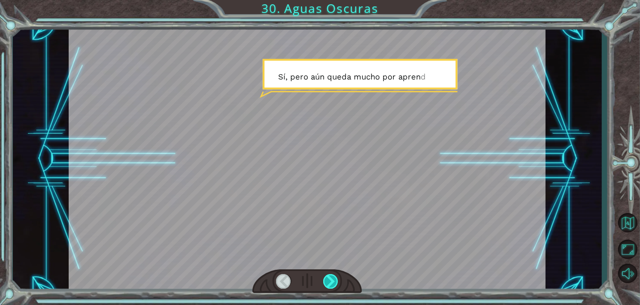
click at [329, 284] on div at bounding box center [330, 281] width 15 height 15
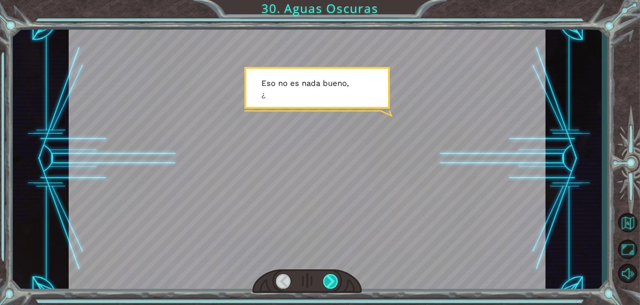
click at [329, 284] on div at bounding box center [330, 281] width 15 height 15
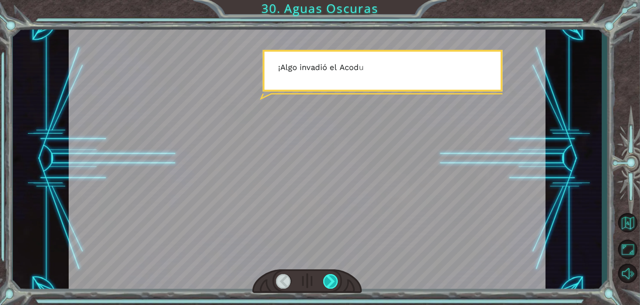
click at [329, 284] on div at bounding box center [330, 281] width 15 height 15
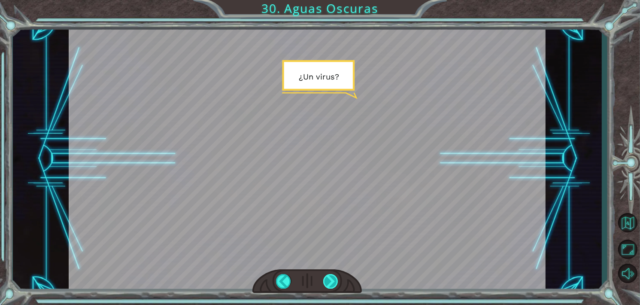
click at [329, 284] on div at bounding box center [330, 281] width 15 height 15
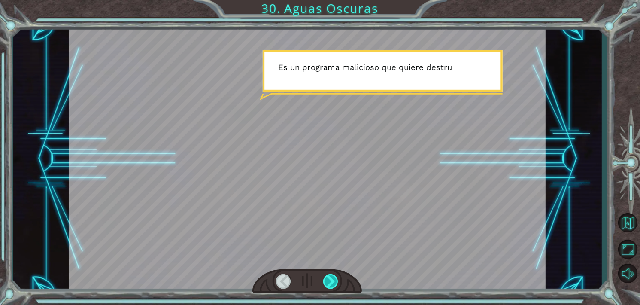
click at [329, 284] on div at bounding box center [330, 281] width 15 height 15
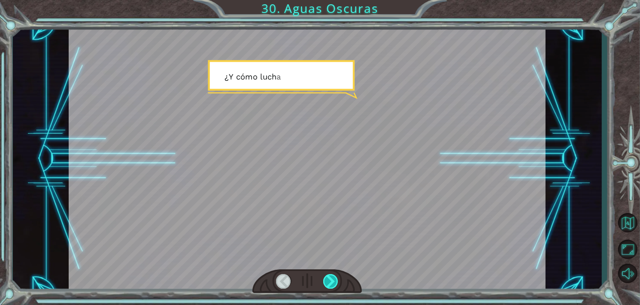
click at [329, 284] on div at bounding box center [330, 281] width 15 height 15
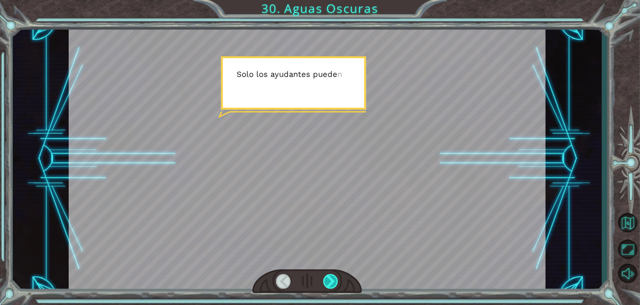
click at [329, 284] on div at bounding box center [330, 281] width 15 height 15
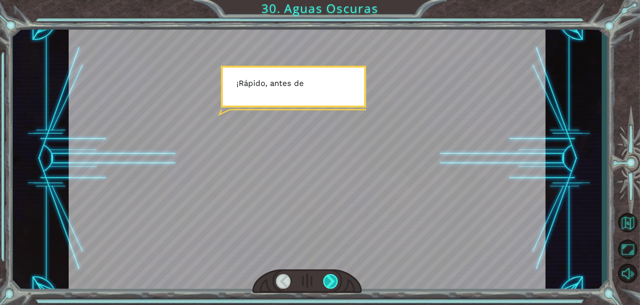
click at [329, 284] on div at bounding box center [330, 281] width 15 height 15
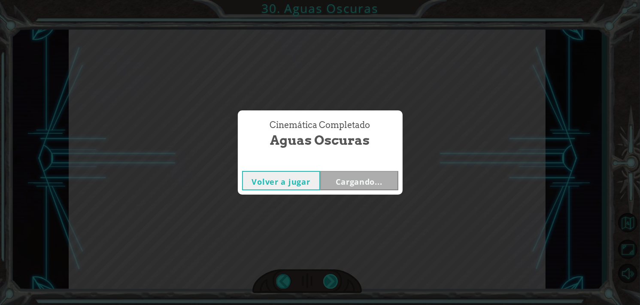
click at [329, 0] on div "Temporary Text N [PERSON_NAME] . D e h e c h o , l o h i c i s t e b a s t a n …" at bounding box center [320, 0] width 640 height 0
click at [386, 177] on button "Siguiente" at bounding box center [359, 180] width 78 height 19
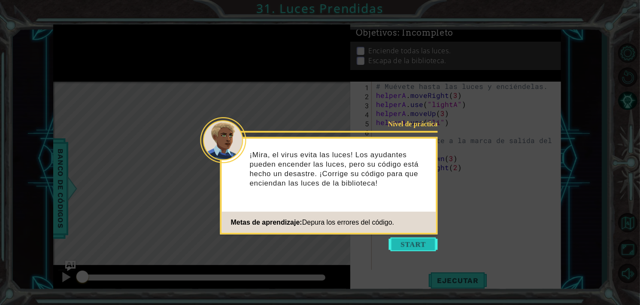
click at [417, 239] on button "Start" at bounding box center [413, 244] width 49 height 14
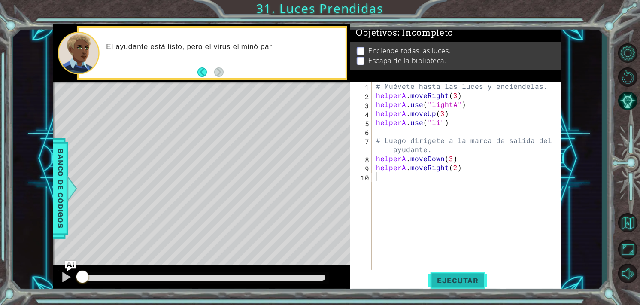
click at [456, 276] on span "Ejecutar" at bounding box center [457, 280] width 59 height 9
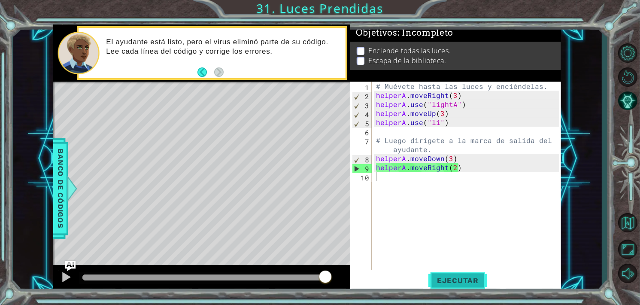
drag, startPoint x: 442, startPoint y: 290, endPoint x: 442, endPoint y: 279, distance: 10.7
click at [442, 279] on button "Ejecutar" at bounding box center [457, 280] width 59 height 21
click at [438, 124] on div "# Muévete hasta las luces y enciéndelas. helperA . moveRight ( 3 ) helperA . us…" at bounding box center [468, 185] width 189 height 207
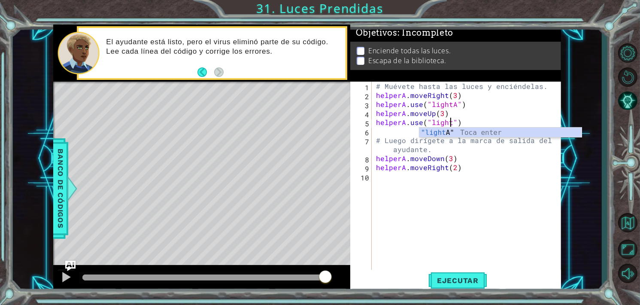
scroll to position [0, 5]
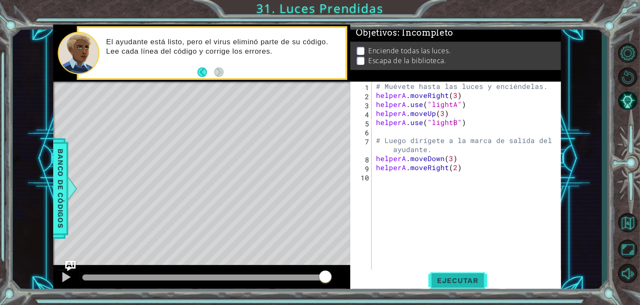
click at [470, 276] on span "Ejecutar" at bounding box center [457, 280] width 59 height 9
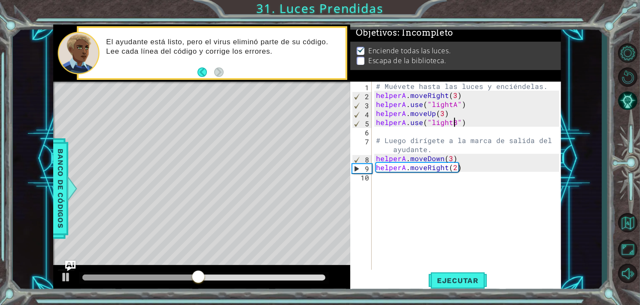
click at [451, 155] on div "# Muévete hasta las luces y enciéndelas. helperA . moveRight ( 3 ) helperA . us…" at bounding box center [468, 185] width 189 height 207
click at [453, 286] on button "Ejecutar" at bounding box center [457, 280] width 59 height 21
click at [451, 158] on div "# Muévete hasta las luces y enciéndelas. helperA . moveRight ( 3 ) helperA . us…" at bounding box center [468, 185] width 189 height 207
type textarea "helperA.moveDown(1)"
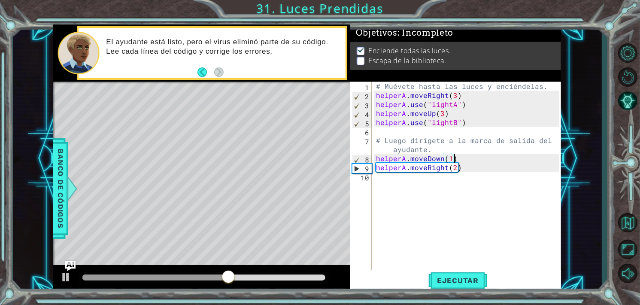
click at [446, 264] on div "# Muévete hasta las luces y enciéndelas. helperA . moveRight ( 3 ) helperA . us…" at bounding box center [468, 185] width 189 height 207
click at [446, 273] on button "Ejecutar" at bounding box center [457, 280] width 59 height 21
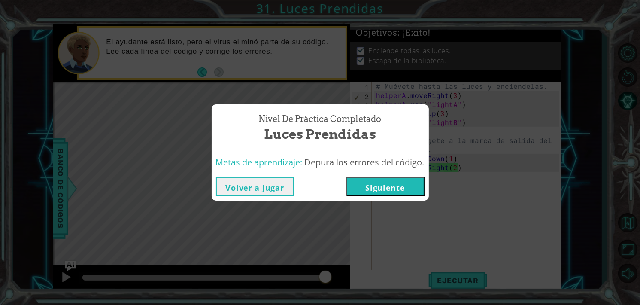
click at [388, 182] on button "Siguiente" at bounding box center [385, 186] width 78 height 19
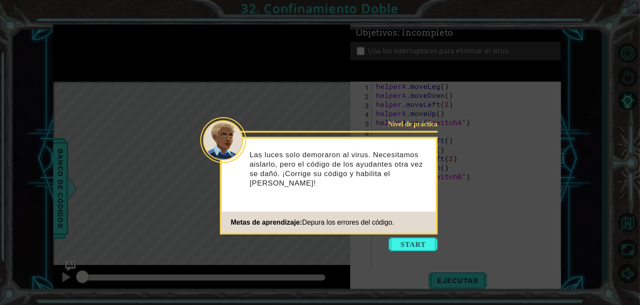
click at [384, 238] on icon at bounding box center [320, 152] width 640 height 305
click at [410, 244] on button "Start" at bounding box center [413, 244] width 49 height 14
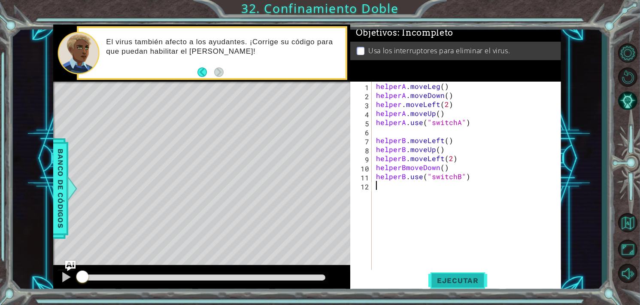
click at [471, 281] on span "Ejecutar" at bounding box center [457, 280] width 59 height 9
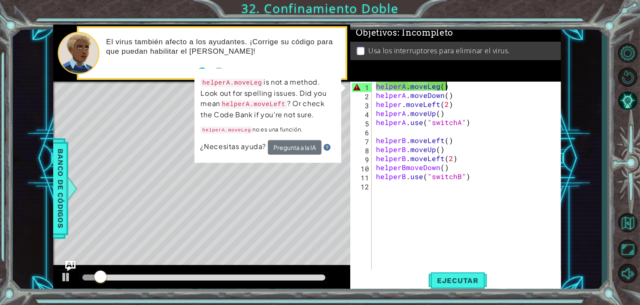
click at [456, 88] on div "helperA . moveLeg ( ) helperA . moveDown ( ) helper . moveLeft ( 2 ) helperA . …" at bounding box center [468, 185] width 189 height 207
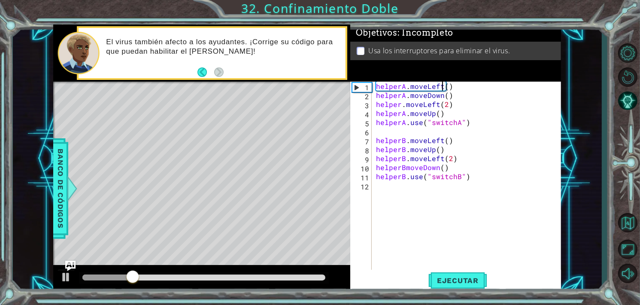
scroll to position [0, 4]
click at [446, 276] on span "Ejecutar" at bounding box center [457, 280] width 59 height 9
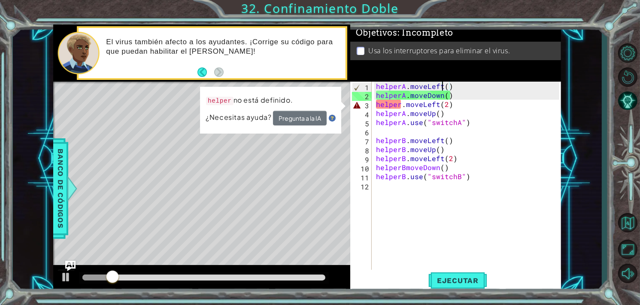
click at [400, 103] on div "helperA . moveLeft ( ) helperA . moveDown ( ) helper . moveLeft ( 2 ) helperA .…" at bounding box center [468, 185] width 189 height 207
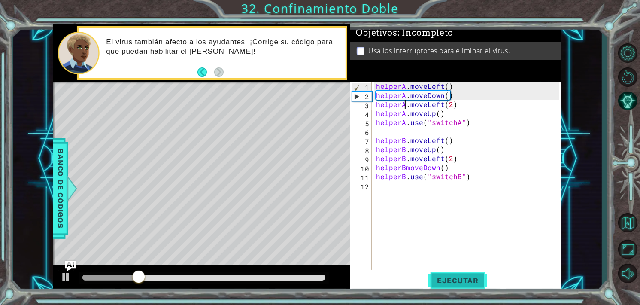
click at [455, 284] on span "Ejecutar" at bounding box center [457, 280] width 59 height 9
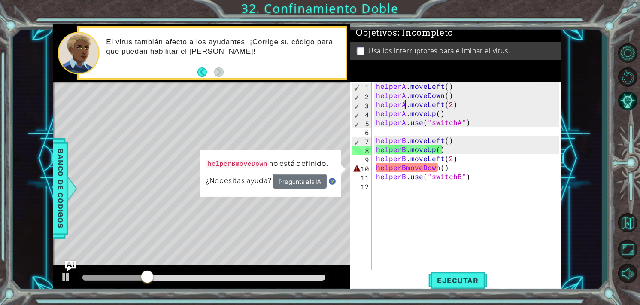
click at [406, 167] on div "helperA . moveLeft ( ) helperA . moveDown ( ) helperA . moveLeft ( 2 ) helperA …" at bounding box center [468, 185] width 189 height 207
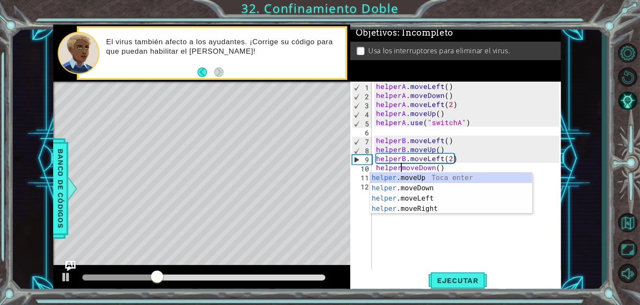
type textarea "helper.moveDown()"
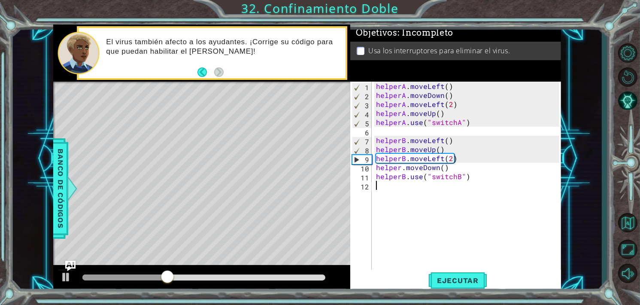
click at [439, 232] on div "helperA . moveLeft ( ) helperA . moveDown ( ) helperA . moveLeft ( 2 ) helperA …" at bounding box center [468, 185] width 189 height 207
click at [460, 272] on button "Ejecutar" at bounding box center [457, 280] width 59 height 21
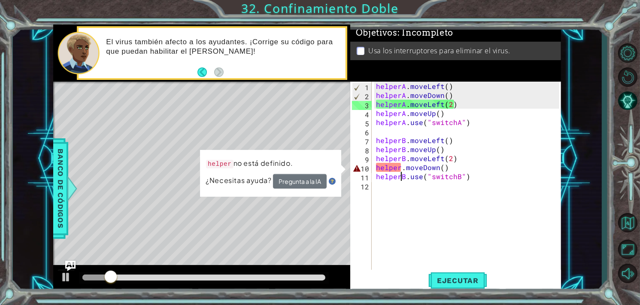
click at [400, 172] on div "helperA . moveLeft ( ) helperA . moveDown ( ) helperA . moveLeft ( 2 ) helperA …" at bounding box center [468, 185] width 189 height 207
click at [400, 165] on div "helperA . moveLeft ( ) helperA . moveDown ( ) helperA . moveLeft ( 2 ) helperA …" at bounding box center [468, 185] width 189 height 207
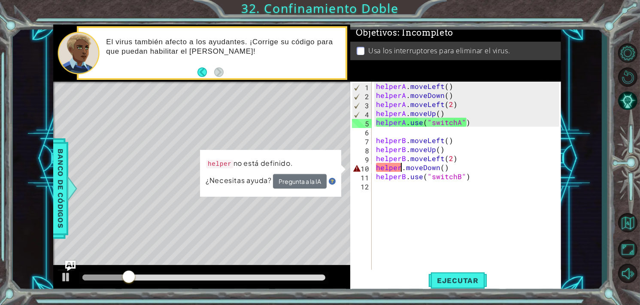
scroll to position [0, 2]
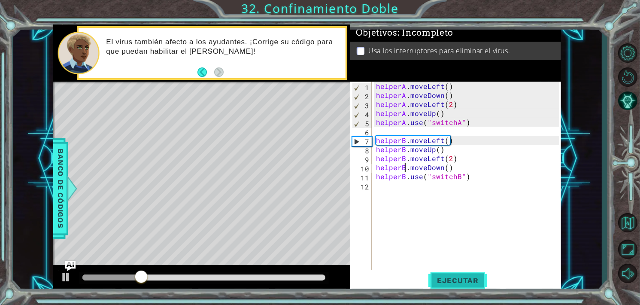
type textarea "helperB.moveDown()"
click at [480, 277] on span "Ejecutar" at bounding box center [457, 280] width 59 height 9
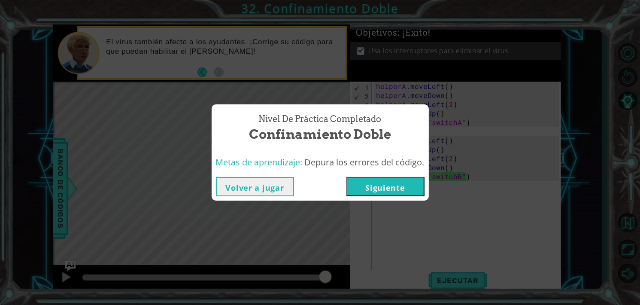
click at [406, 185] on button "Siguiente" at bounding box center [385, 186] width 78 height 19
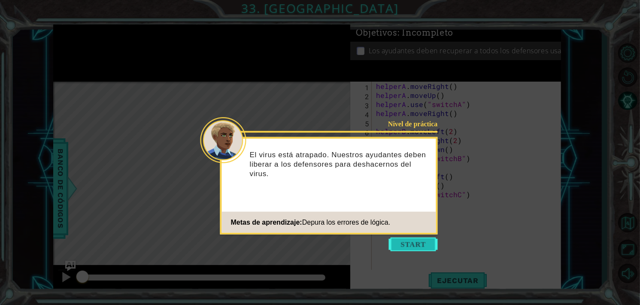
click at [411, 239] on button "Start" at bounding box center [413, 244] width 49 height 14
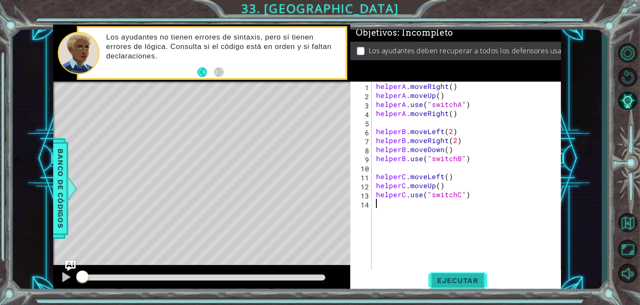
click at [461, 279] on span "Ejecutar" at bounding box center [457, 280] width 59 height 9
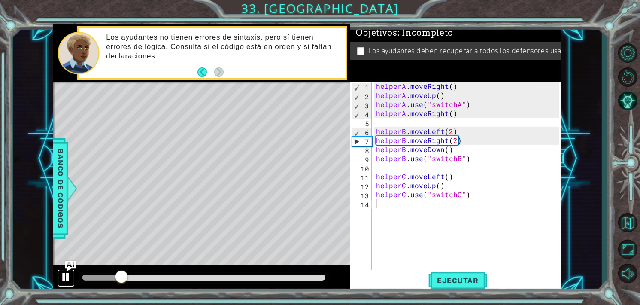
click at [68, 271] on div at bounding box center [66, 276] width 11 height 11
drag, startPoint x: 460, startPoint y: 114, endPoint x: 362, endPoint y: 111, distance: 97.9
click at [362, 111] on div "1 2 3 4 5 6 7 8 9 10 11 12 13 14 helperA . moveRight ( ) helperA . moveUp ( ) h…" at bounding box center [454, 176] width 209 height 189
type textarea "helperA.moveRight()"
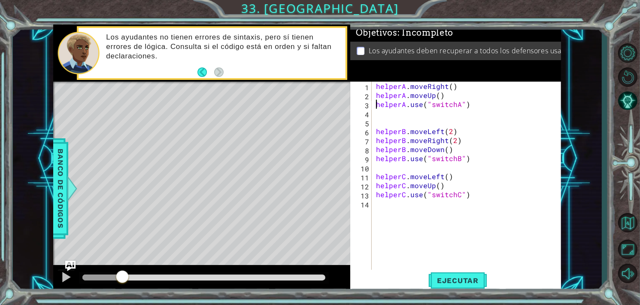
type textarea "helperA.moveUp()"
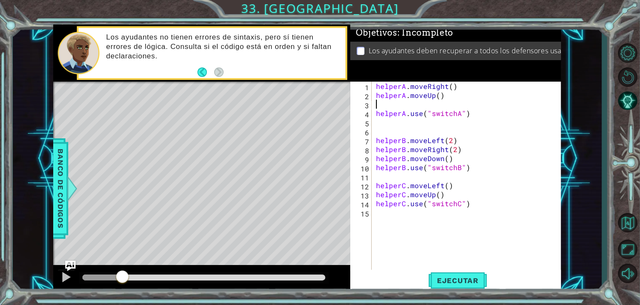
paste textarea "helperA.moveRight()"
click at [436, 284] on span "Ejecutar" at bounding box center [457, 280] width 59 height 9
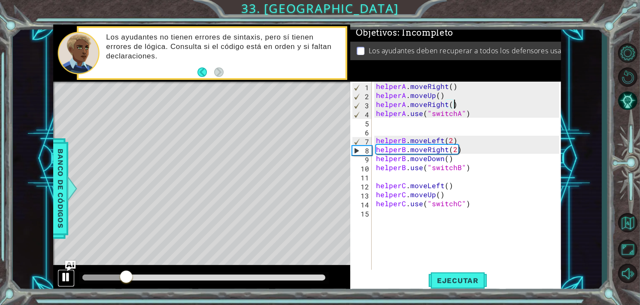
click at [67, 275] on div at bounding box center [66, 276] width 11 height 11
click at [456, 149] on div "helperA . moveRight ( ) helperA . moveUp ( ) helperA . moveRight ( ) helperA . …" at bounding box center [468, 185] width 189 height 207
drag, startPoint x: 459, startPoint y: 160, endPoint x: 376, endPoint y: 158, distance: 82.4
click at [376, 158] on div "helperA . moveRight ( ) helperA . moveUp ( ) helperA . moveRight ( ) helperA . …" at bounding box center [468, 185] width 189 height 207
type textarea "helperB.moveDown()"
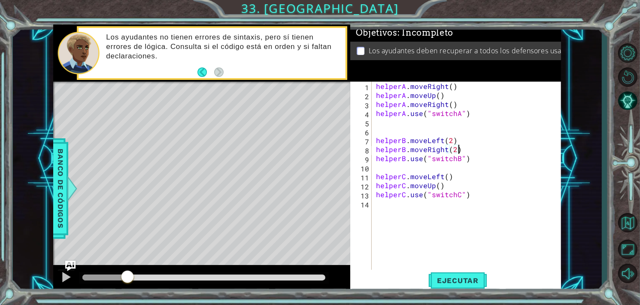
type textarea "helperB.moveLeft(2)"
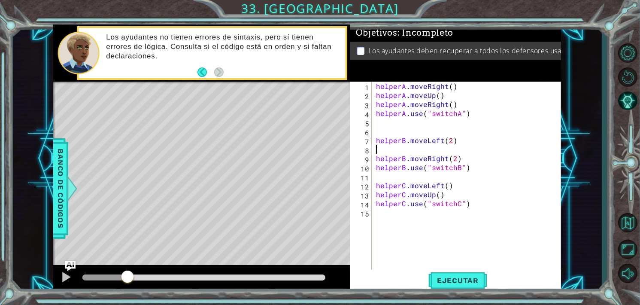
paste textarea "helperB.moveDown()"
click at [466, 275] on button "Ejecutar" at bounding box center [457, 280] width 59 height 21
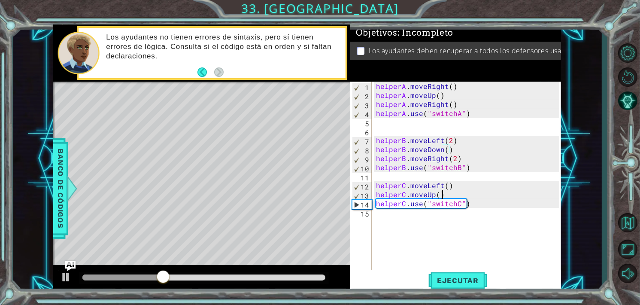
click at [460, 193] on div "helperA . moveRight ( ) helperA . moveUp ( ) helperA . moveRight ( ) helperA . …" at bounding box center [468, 185] width 189 height 207
type textarea "helperC.moveUp()"
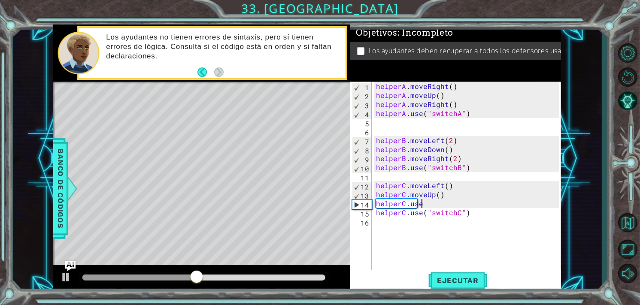
scroll to position [0, 2]
type textarea "helperC.use("
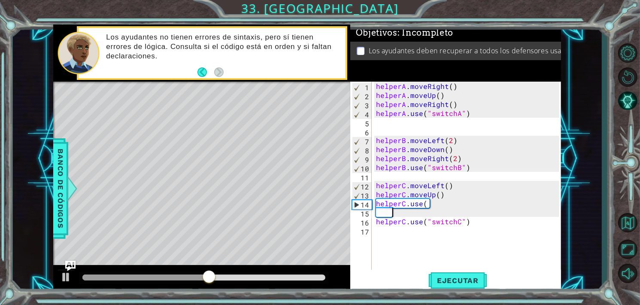
scroll to position [0, 0]
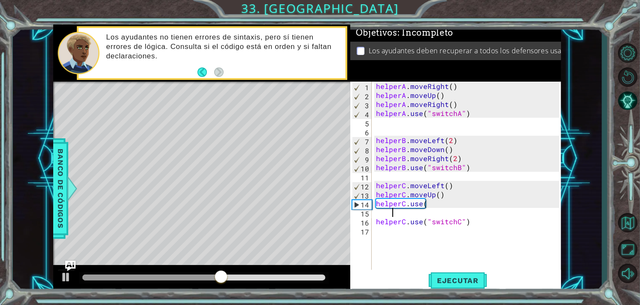
type textarea "helperC.use("switchC")"
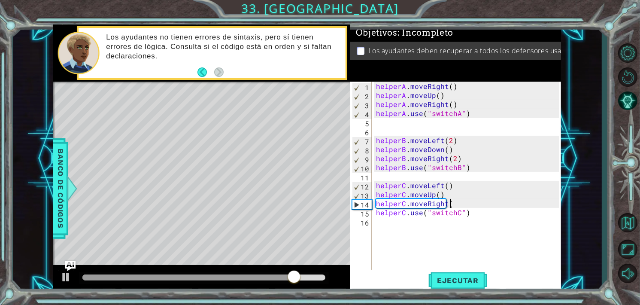
scroll to position [0, 4]
type textarea "helperC.moveRight()"
click at [450, 280] on span "Ejecutar" at bounding box center [457, 280] width 59 height 9
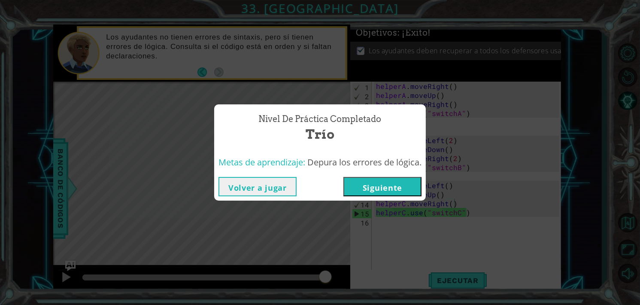
click at [248, 184] on button "Volver a jugar" at bounding box center [257, 186] width 78 height 19
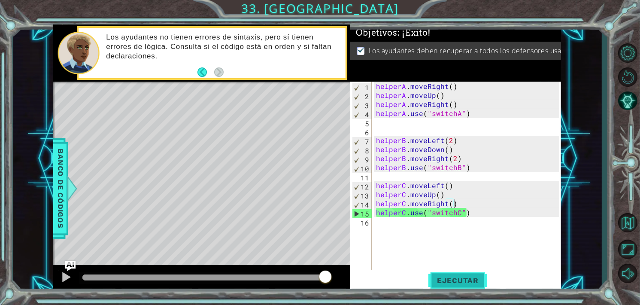
click at [464, 276] on span "Ejecutar" at bounding box center [457, 280] width 59 height 9
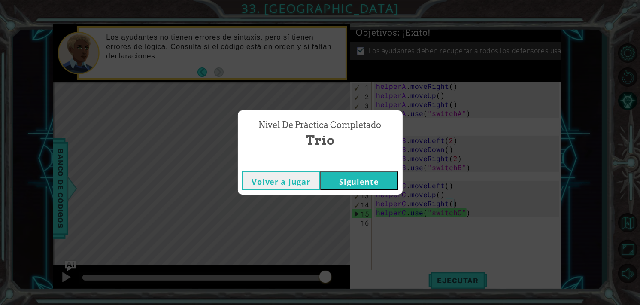
click at [352, 185] on button "Siguiente" at bounding box center [359, 180] width 78 height 19
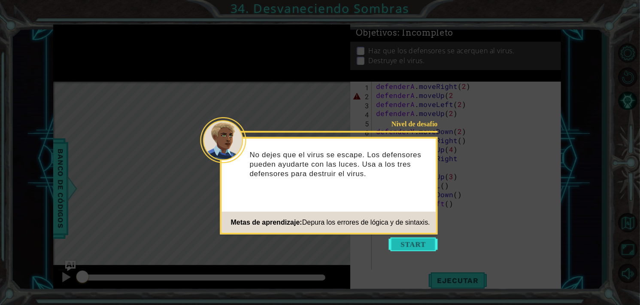
click at [414, 239] on button "Start" at bounding box center [413, 244] width 49 height 14
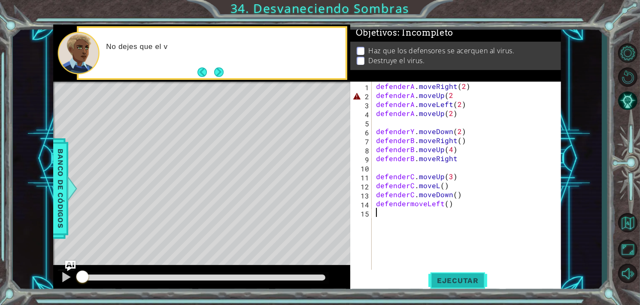
click at [448, 285] on button "Ejecutar" at bounding box center [457, 280] width 59 height 21
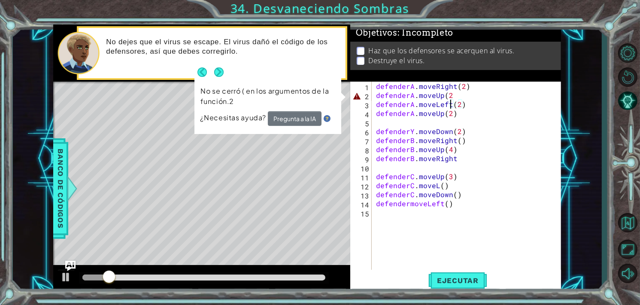
click at [448, 100] on div "defenderA . moveRight ( 2 ) defenderA . moveUp ( 2 defenderA . moveLeft ( 2 ) d…" at bounding box center [468, 185] width 189 height 207
click at [448, 95] on div "defenderA . moveRight ( 2 ) defenderA . moveUp ( 2 defenderA . moveLeft ( 2 ) d…" at bounding box center [468, 185] width 189 height 207
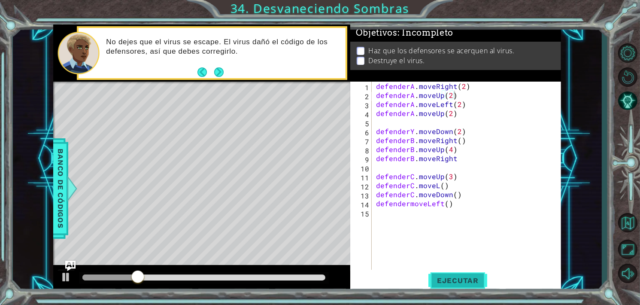
click at [449, 279] on span "Ejecutar" at bounding box center [457, 280] width 59 height 9
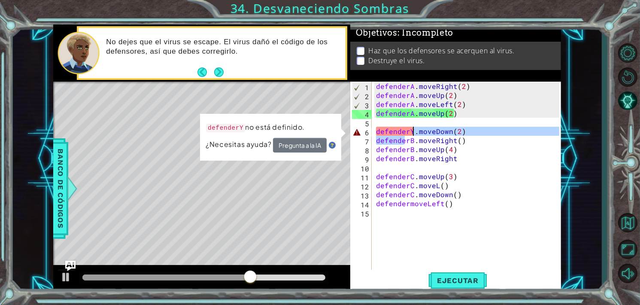
drag, startPoint x: 406, startPoint y: 142, endPoint x: 410, endPoint y: 131, distance: 11.6
click at [410, 131] on div "defenderA . moveRight ( 2 ) defenderA . moveUp ( 2 ) defenderA . moveLeft ( 2 )…" at bounding box center [468, 185] width 189 height 207
click at [410, 131] on div "defenderA . moveRight ( 2 ) defenderA . moveUp ( 2 ) defenderA . moveLeft ( 2 )…" at bounding box center [466, 176] width 185 height 189
click at [415, 132] on div "defenderA . moveRight ( 2 ) defenderA . moveUp ( 2 ) defenderA . moveLeft ( 2 )…" at bounding box center [468, 185] width 189 height 207
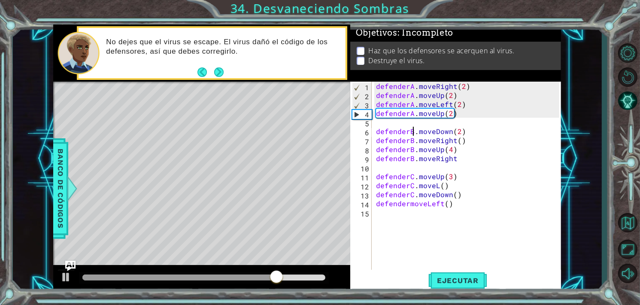
scroll to position [0, 2]
click at [445, 277] on span "Ejecutar" at bounding box center [457, 280] width 59 height 9
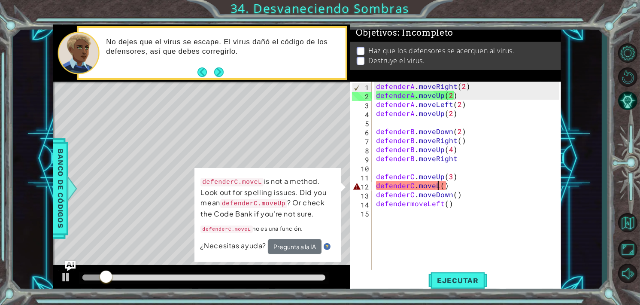
click at [438, 186] on div "defenderA . moveRight ( 2 ) defenderA . moveUp ( 2 ) defenderA . moveLeft ( 2 )…" at bounding box center [468, 185] width 189 height 207
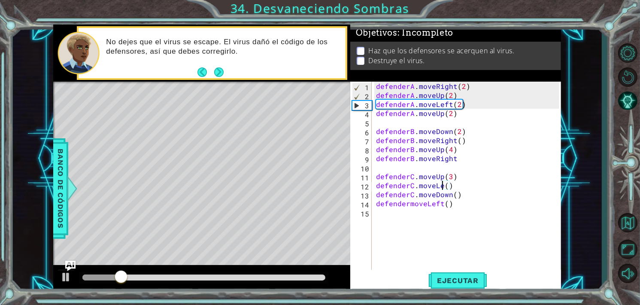
scroll to position [0, 4]
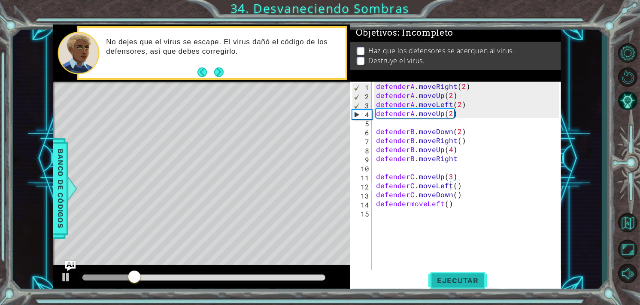
click at [465, 270] on button "Ejecutar" at bounding box center [457, 280] width 59 height 21
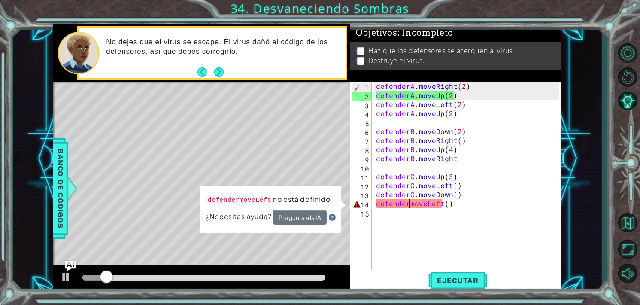
click at [409, 203] on div "defenderA . moveRight ( 2 ) defenderA . moveUp ( 2 ) defenderA . moveLeft ( 2 )…" at bounding box center [468, 185] width 189 height 207
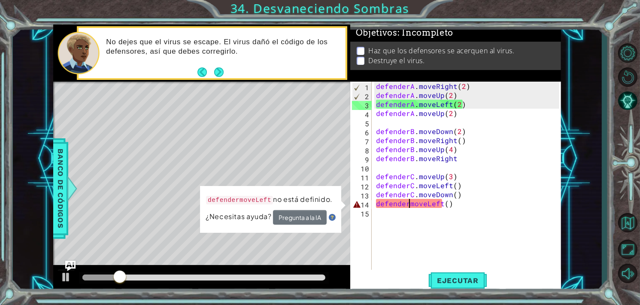
scroll to position [0, 2]
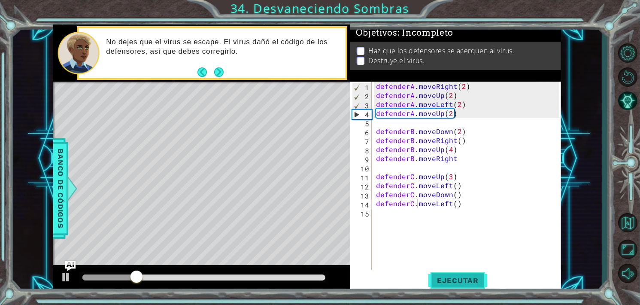
click at [472, 287] on button "Ejecutar" at bounding box center [457, 280] width 59 height 21
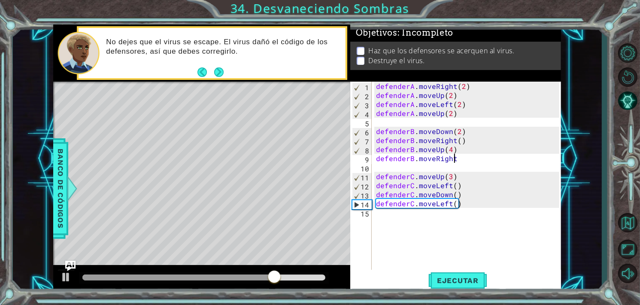
click at [463, 157] on div "defenderA . moveRight ( 2 ) defenderA . moveUp ( 2 ) defenderA . moveLeft ( 2 )…" at bounding box center [468, 185] width 189 height 207
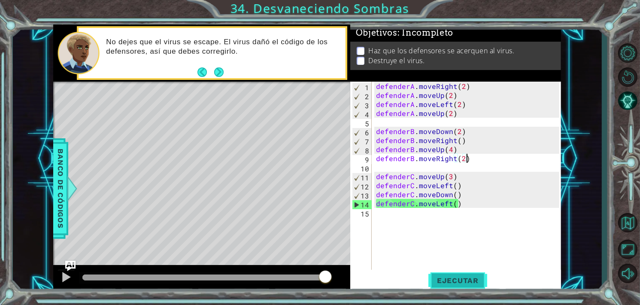
type textarea "defenderB.moveRight(2)"
click at [480, 276] on span "Ejecutar" at bounding box center [457, 280] width 59 height 9
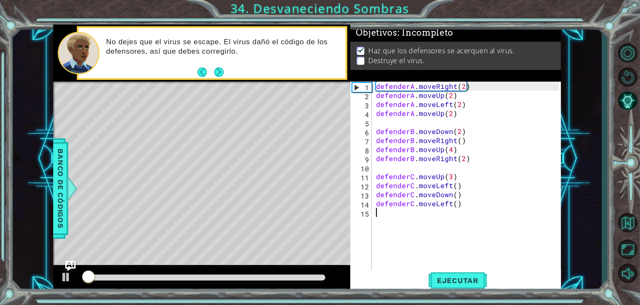
click at [497, 246] on div "defenderA . moveRight ( 2 ) defenderA . moveUp ( 2 ) defenderA . moveLeft ( 2 )…" at bounding box center [468, 185] width 189 height 207
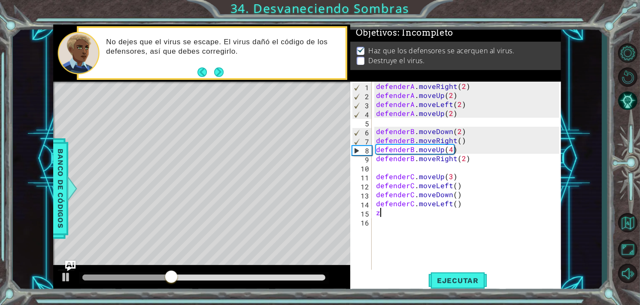
type textarea "z"
drag, startPoint x: 497, startPoint y: 246, endPoint x: 585, endPoint y: 265, distance: 89.6
click at [585, 265] on div "1 ההההההההההההההההההההההההההההההההההההההההההההההההההההההההההההההההההההההההההההה…" at bounding box center [307, 158] width 589 height 268
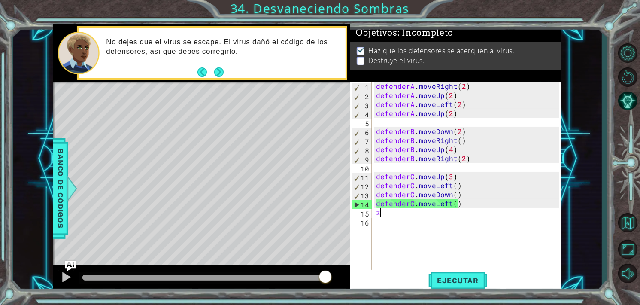
click at [396, 216] on div "defenderA . moveRight ( 2 ) defenderA . moveUp ( 2 ) defenderA . moveLeft ( 2 )…" at bounding box center [468, 185] width 189 height 207
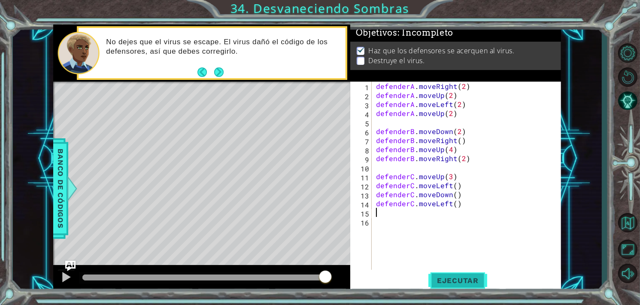
click at [462, 282] on span "Ejecutar" at bounding box center [457, 280] width 59 height 9
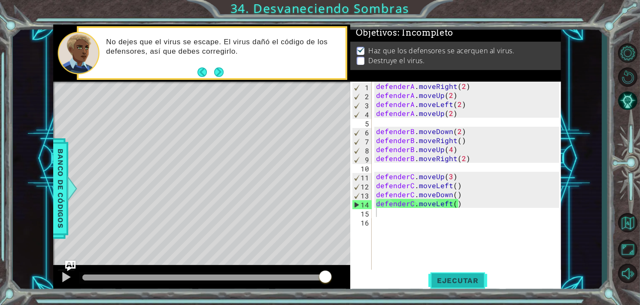
click at [460, 280] on span "Ejecutar" at bounding box center [457, 280] width 59 height 9
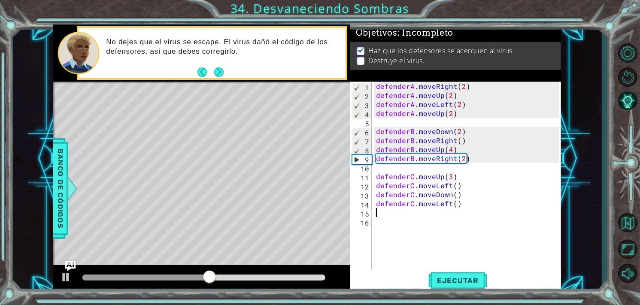
click at [464, 157] on div "defenderA . moveRight ( 2 ) defenderA . moveUp ( 2 ) defenderA . moveLeft ( 2 )…" at bounding box center [468, 185] width 189 height 207
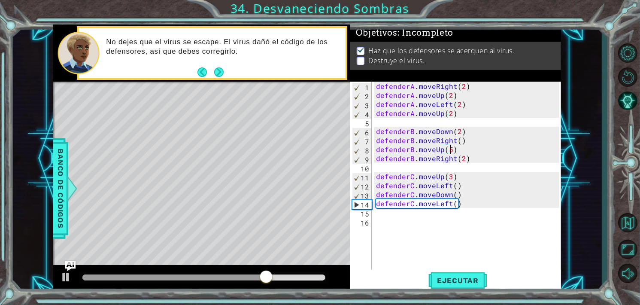
scroll to position [0, 4]
click at [463, 280] on span "Ejecutar" at bounding box center [457, 280] width 59 height 9
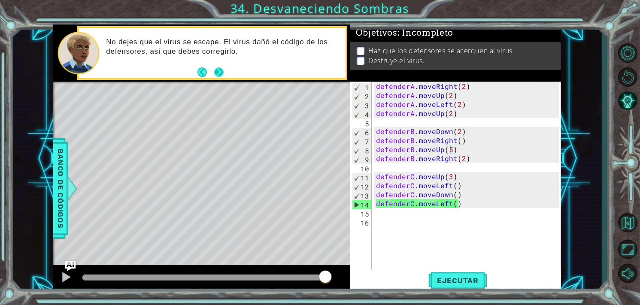
click at [218, 67] on button "Next" at bounding box center [219, 73] width 12 height 12
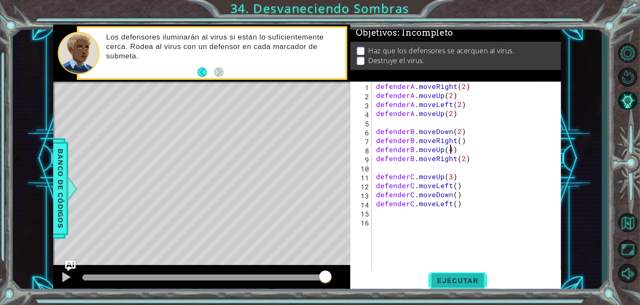
type textarea "defenderB.moveUp(4)"
click at [447, 282] on span "Ejecutar" at bounding box center [457, 280] width 59 height 9
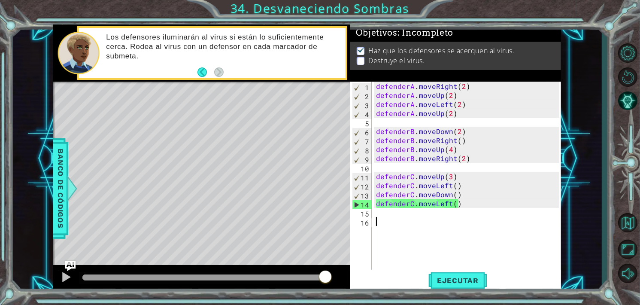
click at [512, 243] on div "defenderA . moveRight ( 2 ) defenderA . moveUp ( 2 ) defenderA . moveLeft ( 2 )…" at bounding box center [468, 185] width 189 height 207
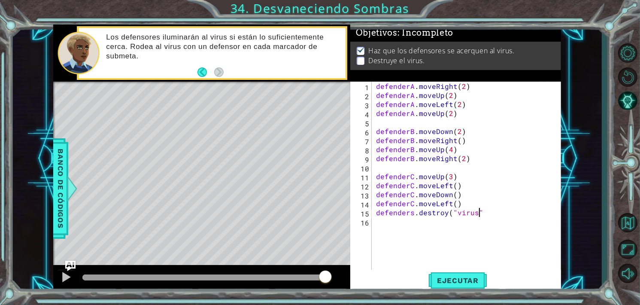
scroll to position [0, 6]
click at [476, 272] on button "Ejecutar" at bounding box center [457, 280] width 59 height 21
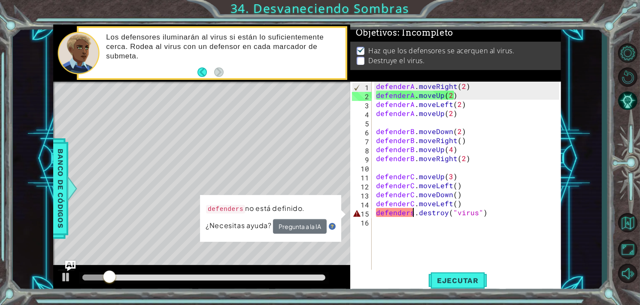
click at [413, 213] on div "defenderA . moveRight ( 2 ) defenderA . moveUp ( 2 ) defenderA . moveLeft ( 2 )…" at bounding box center [468, 185] width 189 height 207
type textarea "defender.destroy("virus")"
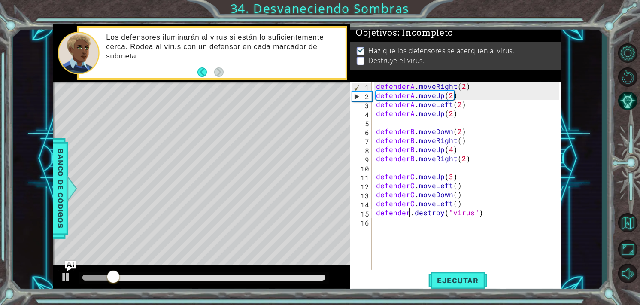
scroll to position [0, 6]
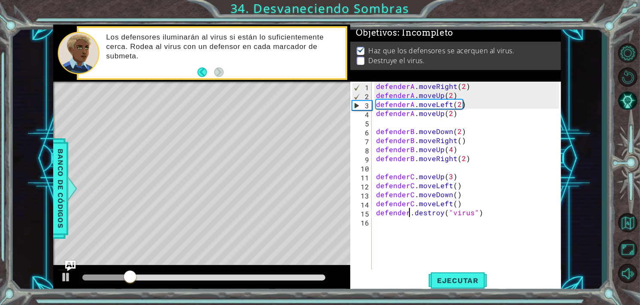
click at [455, 257] on div "defenderA . moveRight ( 2 ) defenderA . moveUp ( 2 ) defenderA . moveLeft ( 2 )…" at bounding box center [468, 185] width 189 height 207
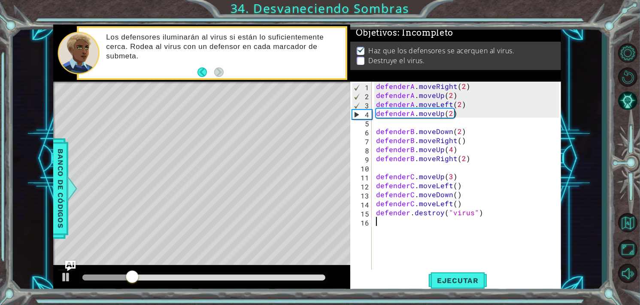
scroll to position [0, 0]
click at [460, 275] on button "Ejecutar" at bounding box center [457, 280] width 59 height 21
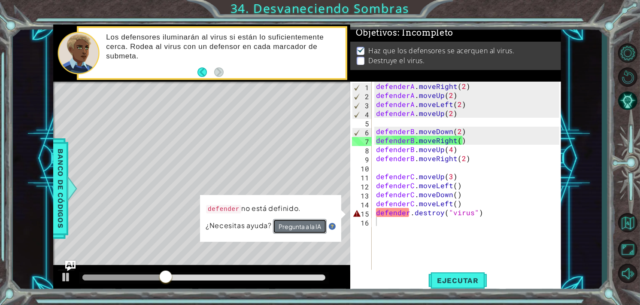
click at [297, 227] on button "Pregunta a la IA" at bounding box center [300, 226] width 54 height 15
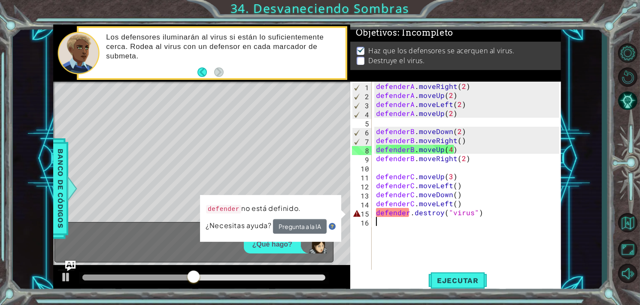
click at [479, 222] on div "defenderA . moveRight ( 2 ) defenderA . moveUp ( 2 ) defenderA . moveLeft ( 2 )…" at bounding box center [468, 185] width 189 height 207
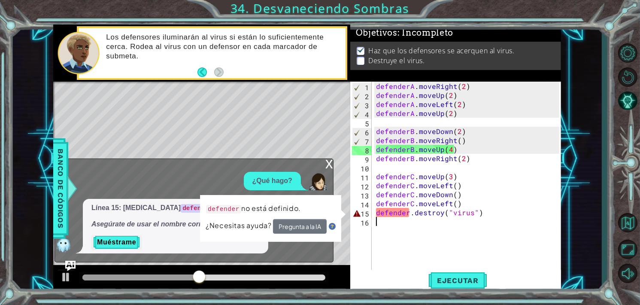
click at [486, 215] on div "defenderA . moveRight ( 2 ) defenderA . moveUp ( 2 ) defenderA . moveLeft ( 2 )…" at bounding box center [468, 185] width 189 height 207
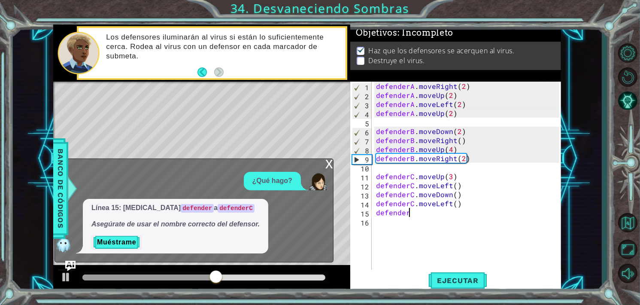
type textarea "d"
type textarea "defenderC.moveLeft()"
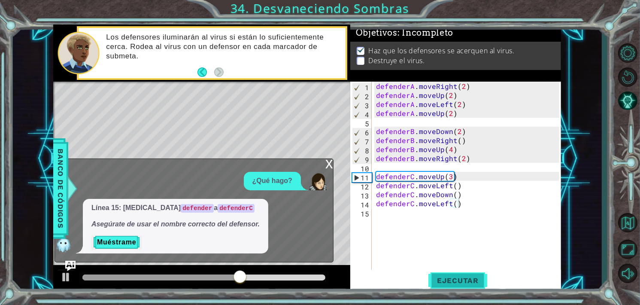
click at [454, 280] on span "Ejecutar" at bounding box center [457, 280] width 59 height 9
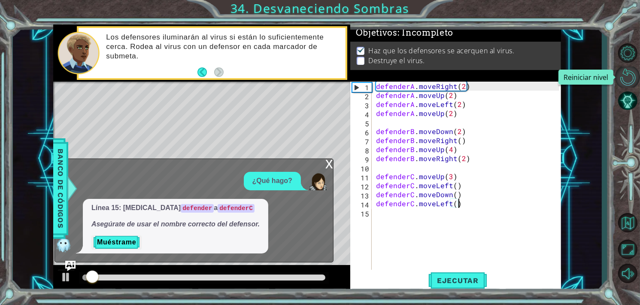
click at [629, 79] on button "Reiniciar nivel" at bounding box center [627, 77] width 25 height 21
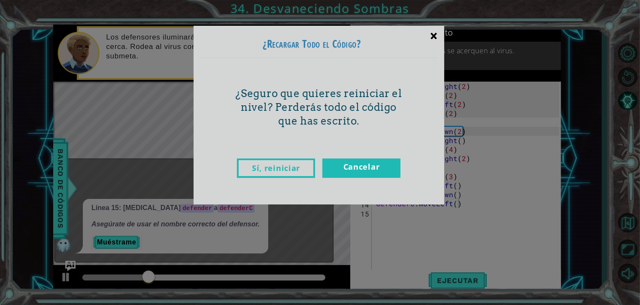
click at [438, 44] on div "×" at bounding box center [434, 35] width 20 height 25
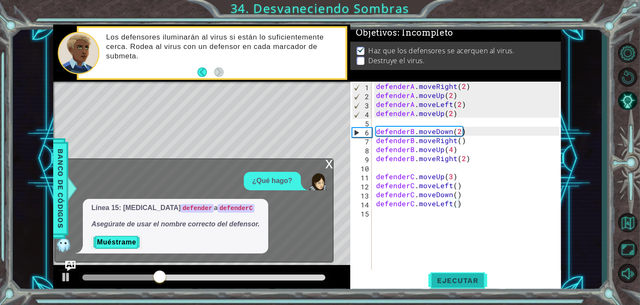
click at [448, 276] on span "Ejecutar" at bounding box center [457, 280] width 59 height 9
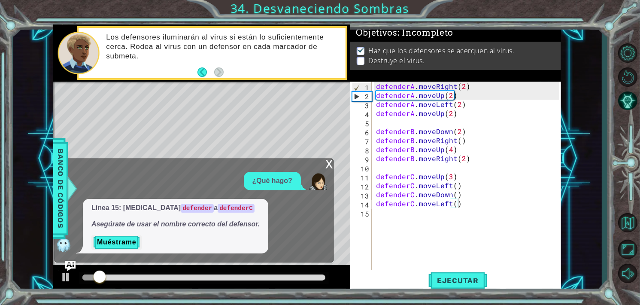
drag, startPoint x: 322, startPoint y: 164, endPoint x: 324, endPoint y: 179, distance: 15.5
click at [324, 179] on div "x ¿Qué hago? Línea 15: [MEDICAL_DATA] defender a defenderC Asegúrate de usar el…" at bounding box center [194, 210] width 279 height 104
click at [324, 174] on img at bounding box center [317, 181] width 17 height 17
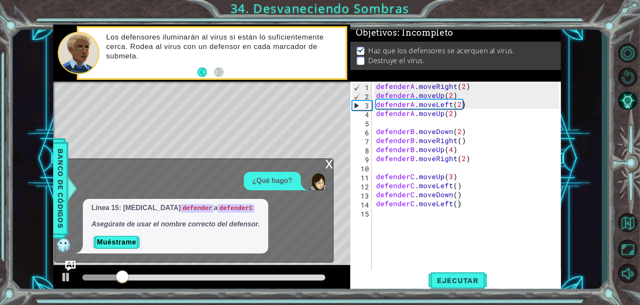
click at [326, 164] on div "x" at bounding box center [329, 163] width 8 height 9
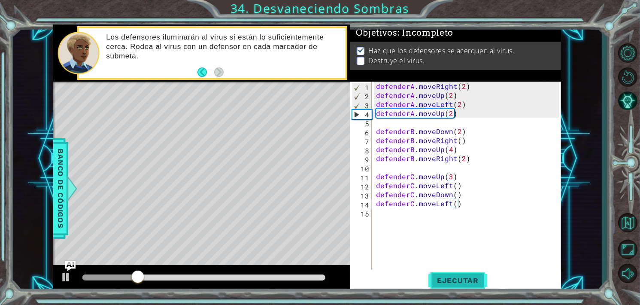
click at [442, 282] on span "Ejecutar" at bounding box center [457, 280] width 59 height 9
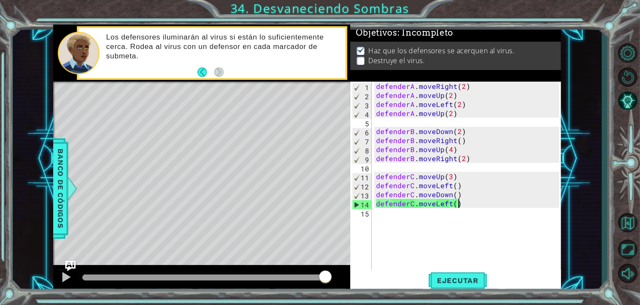
click at [359, 57] on p at bounding box center [361, 61] width 8 height 8
click at [376, 56] on p "Destruye el virus." at bounding box center [397, 60] width 56 height 9
click at [200, 66] on footer at bounding box center [210, 72] width 26 height 13
click at [205, 75] on button "Back" at bounding box center [205, 71] width 17 height 9
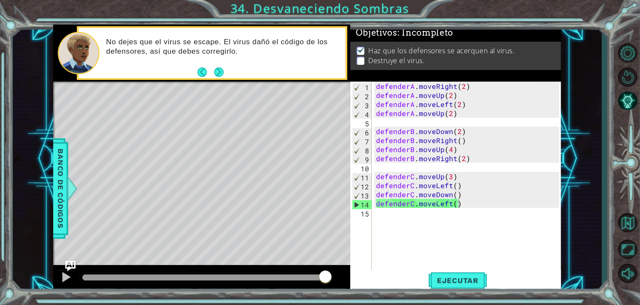
click at [205, 75] on button "Back" at bounding box center [205, 71] width 17 height 9
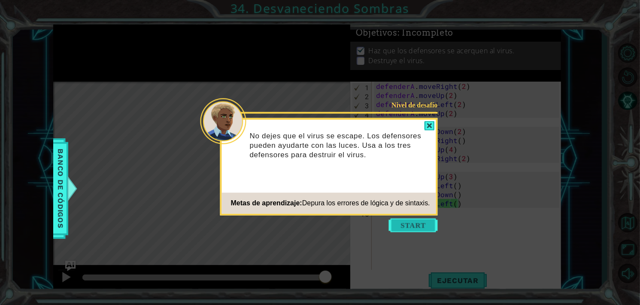
click at [410, 224] on button "Start" at bounding box center [413, 225] width 49 height 14
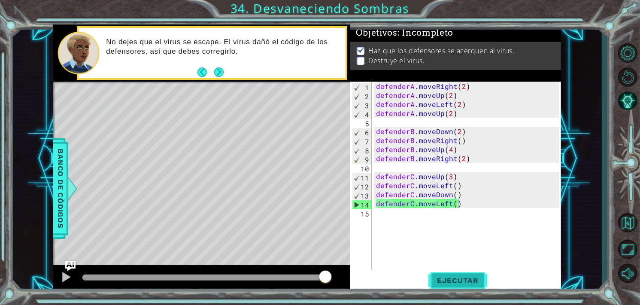
click at [448, 273] on button "Ejecutar" at bounding box center [457, 280] width 59 height 21
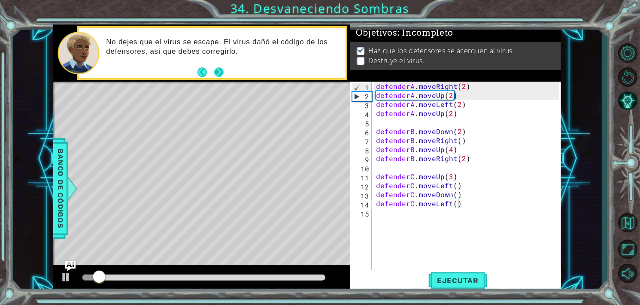
click at [212, 77] on footer at bounding box center [210, 72] width 26 height 13
drag, startPoint x: 212, startPoint y: 77, endPoint x: 216, endPoint y: 74, distance: 4.6
click at [216, 74] on footer at bounding box center [210, 72] width 26 height 13
click at [216, 74] on button "Next" at bounding box center [219, 72] width 10 height 10
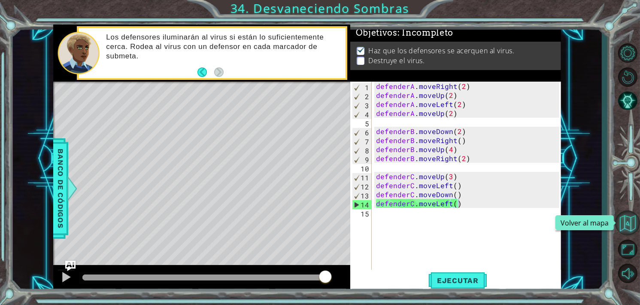
click at [626, 221] on button "Volver al mapa" at bounding box center [627, 222] width 25 height 25
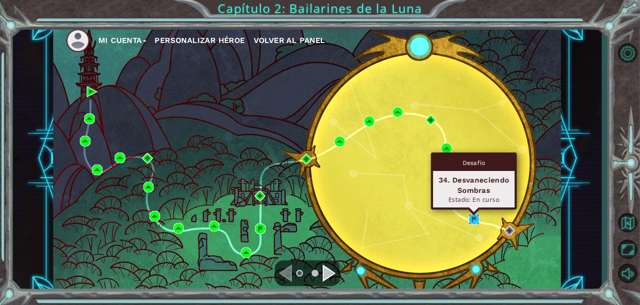
click at [476, 220] on img at bounding box center [474, 219] width 11 height 11
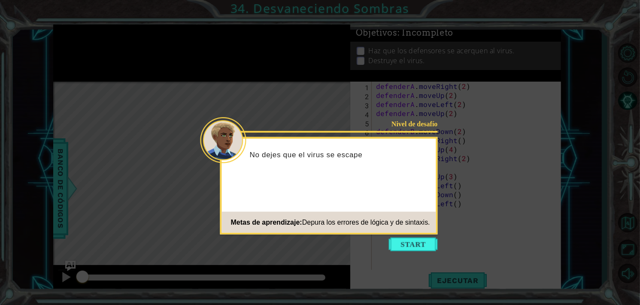
click at [410, 233] on div "Nivel de desafío No dejes que el virus se escape Metas de aprendizaje: Depura l…" at bounding box center [329, 185] width 218 height 97
click at [411, 236] on icon at bounding box center [320, 152] width 640 height 305
click at [415, 248] on button "Start" at bounding box center [413, 244] width 49 height 14
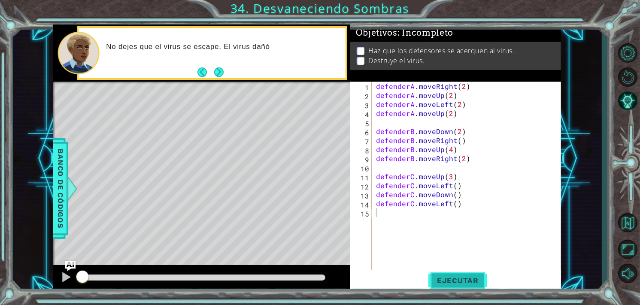
click at [450, 273] on button "Ejecutar" at bounding box center [457, 280] width 59 height 21
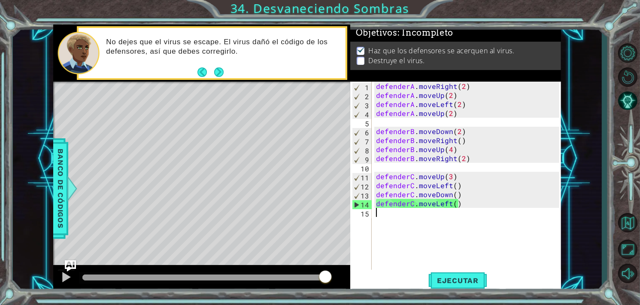
click at [71, 262] on img "Ask AI" at bounding box center [70, 265] width 11 height 11
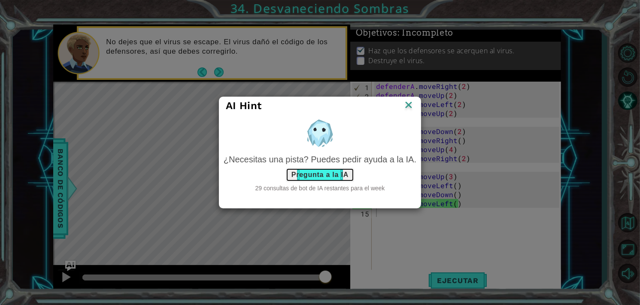
click at [316, 171] on button "Pregunta a la IA" at bounding box center [320, 175] width 68 height 14
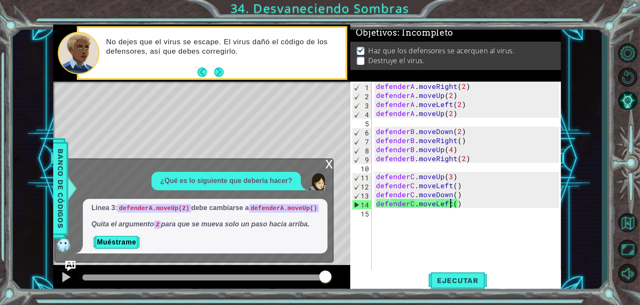
click at [448, 203] on div "defenderA . moveRight ( 2 ) defenderA . moveUp ( 2 ) defenderA . moveLeft ( 2 )…" at bounding box center [468, 185] width 189 height 207
click at [451, 94] on div "defenderA . moveRight ( 2 ) defenderA . moveUp ( 2 ) defenderA . moveLeft ( 2 )…" at bounding box center [468, 185] width 189 height 207
click at [223, 73] on button "Next" at bounding box center [218, 71] width 9 height 9
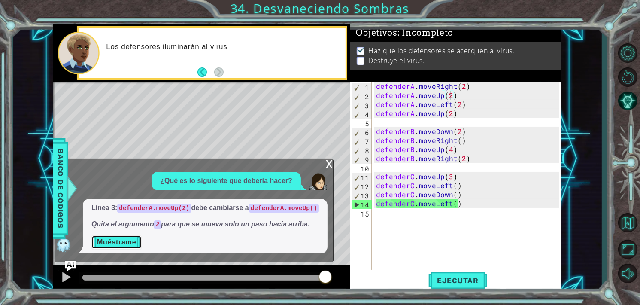
click at [118, 240] on button "Muéstrame" at bounding box center [116, 242] width 50 height 14
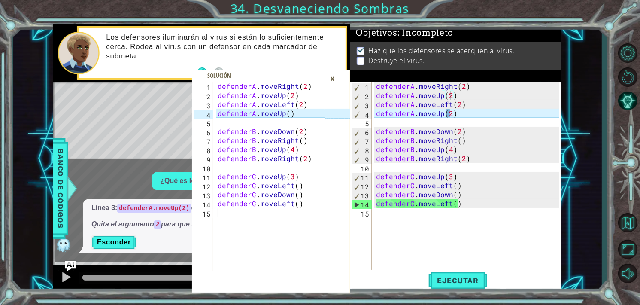
click at [338, 81] on div "×" at bounding box center [332, 78] width 13 height 15
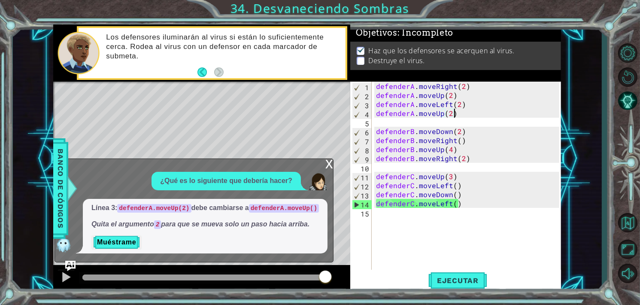
click at [452, 115] on div "defenderA . moveRight ( 2 ) defenderA . moveUp ( 2 ) defenderA . moveLeft ( 2 )…" at bounding box center [468, 185] width 189 height 207
type textarea "defenderA.moveUp()"
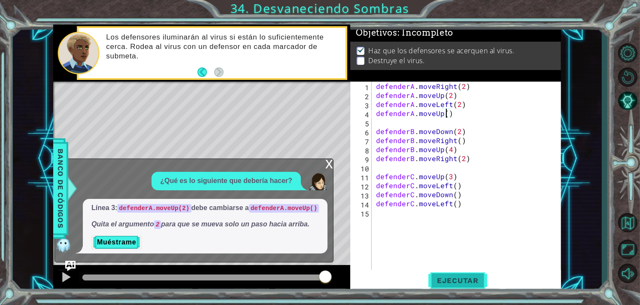
click at [468, 279] on span "Ejecutar" at bounding box center [457, 280] width 59 height 9
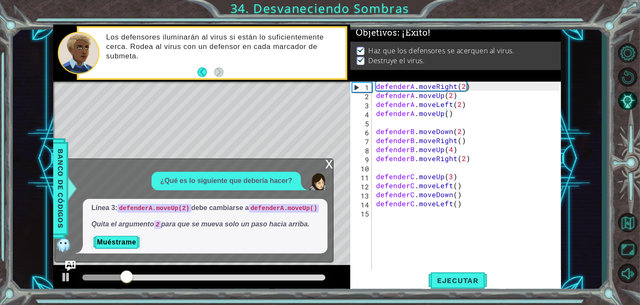
click at [327, 165] on div "x" at bounding box center [329, 163] width 8 height 9
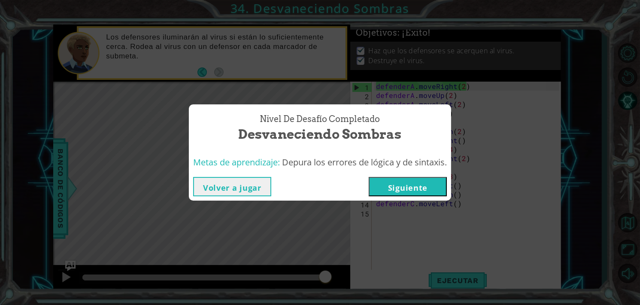
click at [210, 188] on button "Volver a jugar" at bounding box center [232, 186] width 78 height 19
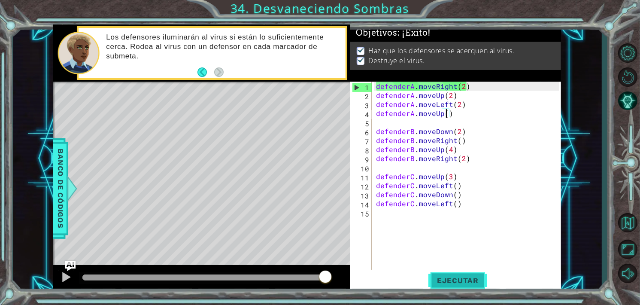
click at [464, 283] on span "Ejecutar" at bounding box center [457, 280] width 59 height 9
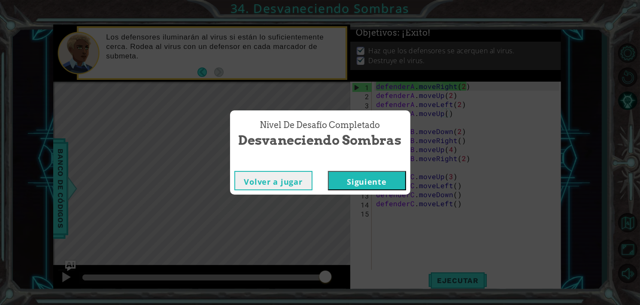
click at [348, 183] on button "Siguiente" at bounding box center [367, 180] width 78 height 19
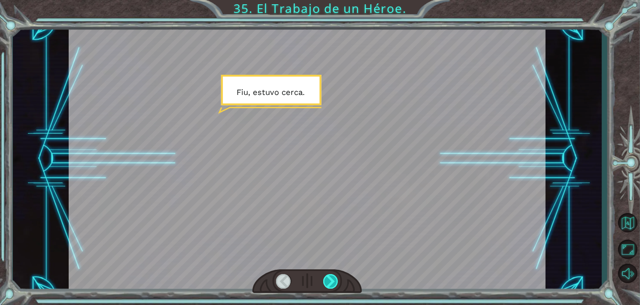
click at [327, 275] on div at bounding box center [330, 281] width 15 height 15
